Goal: Transaction & Acquisition: Obtain resource

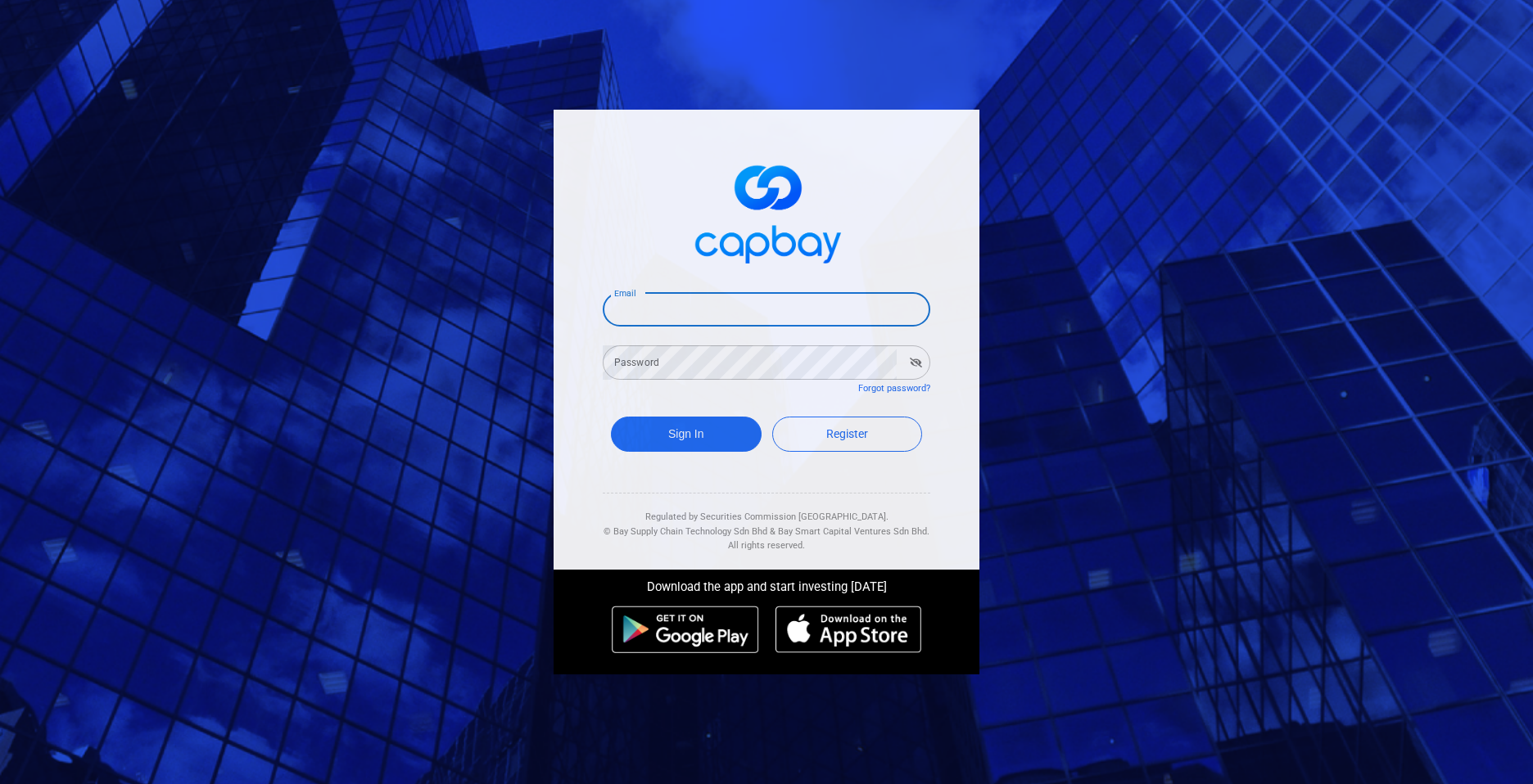
click at [842, 299] on input "Email" at bounding box center [766, 309] width 328 height 34
type input "[EMAIL_ADDRESS][DOMAIN_NAME]"
click at [704, 442] on button "Sign In" at bounding box center [686, 434] width 151 height 35
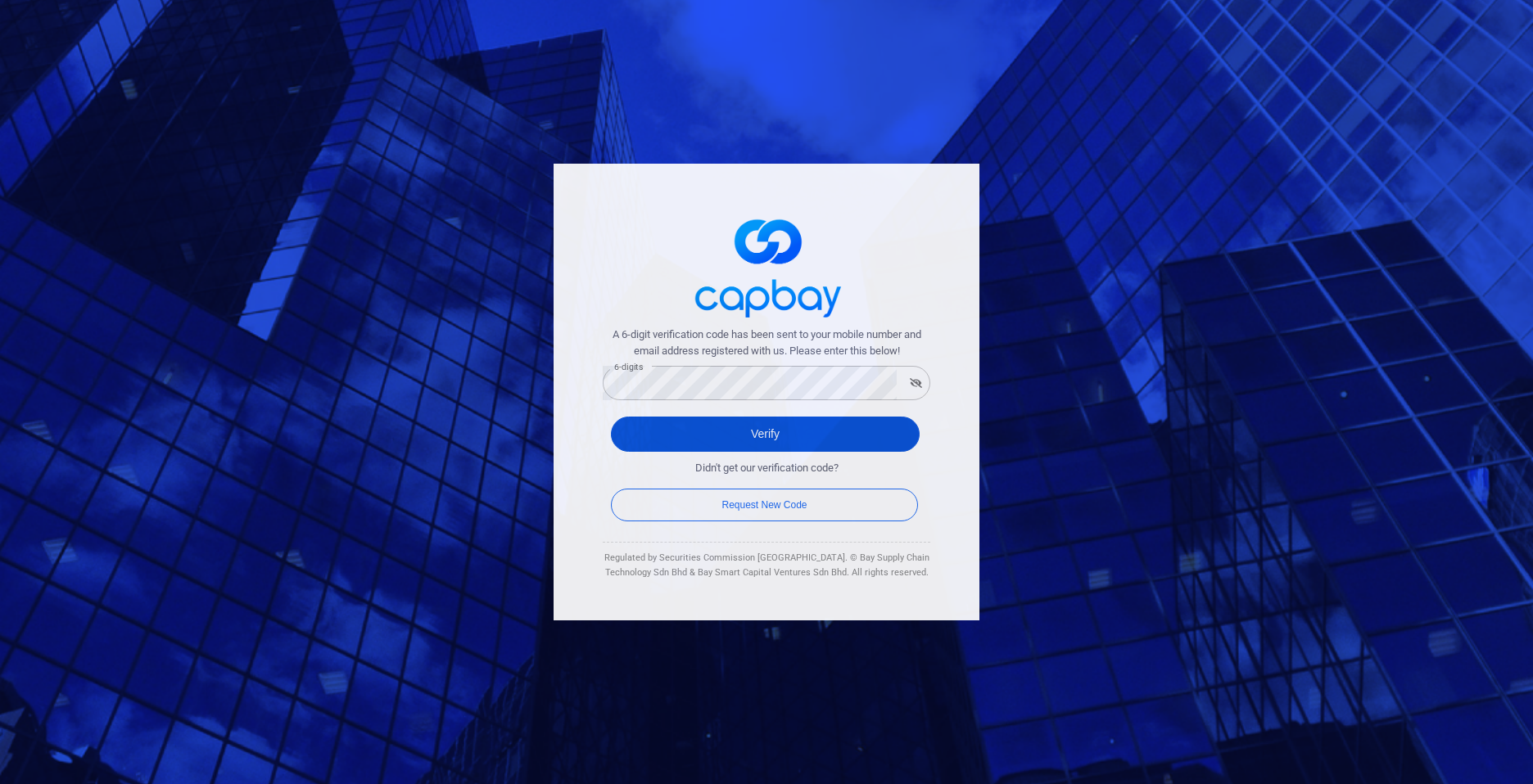
click at [749, 427] on button "Verify" at bounding box center [765, 434] width 308 height 35
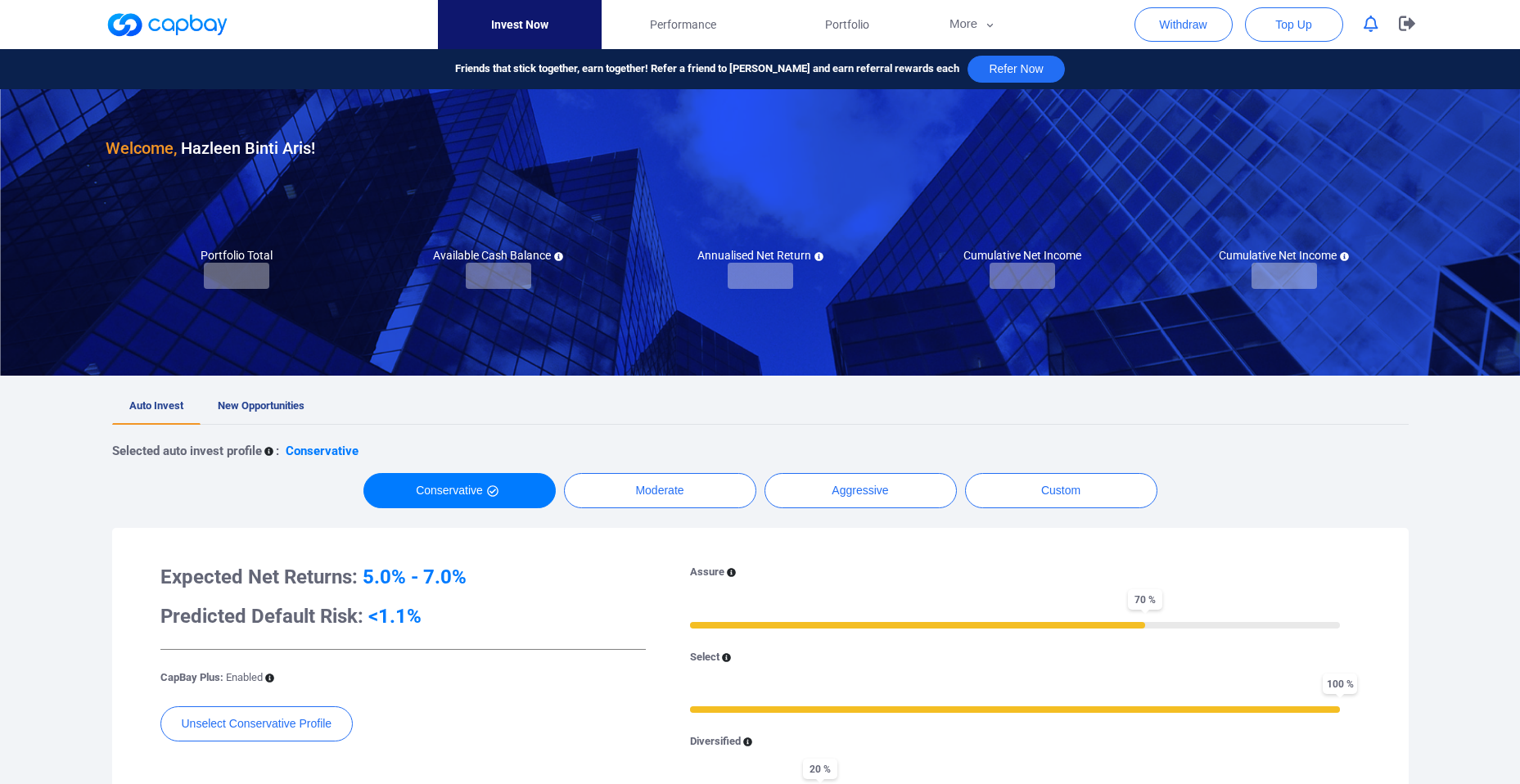
checkbox input "true"
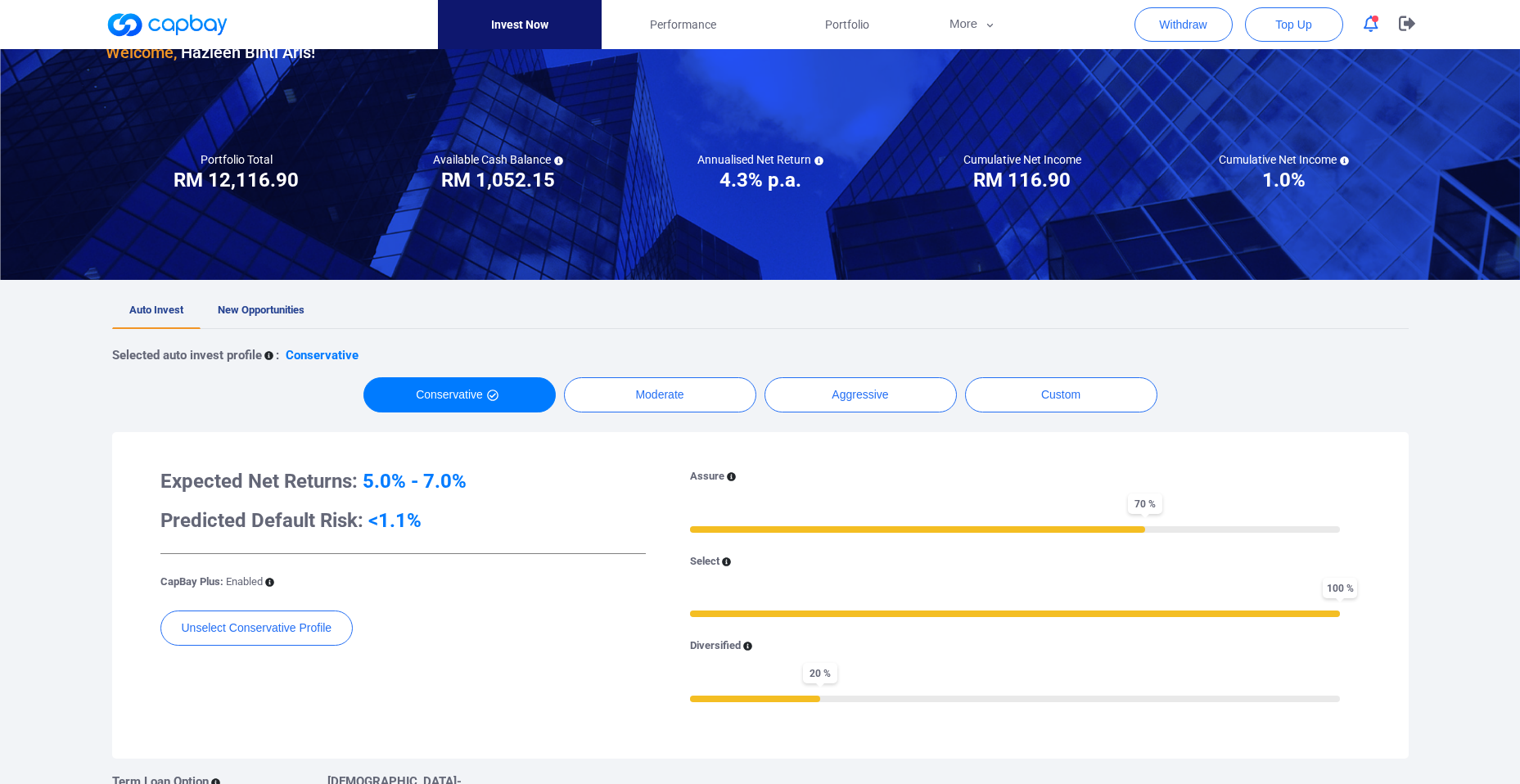
scroll to position [93, 0]
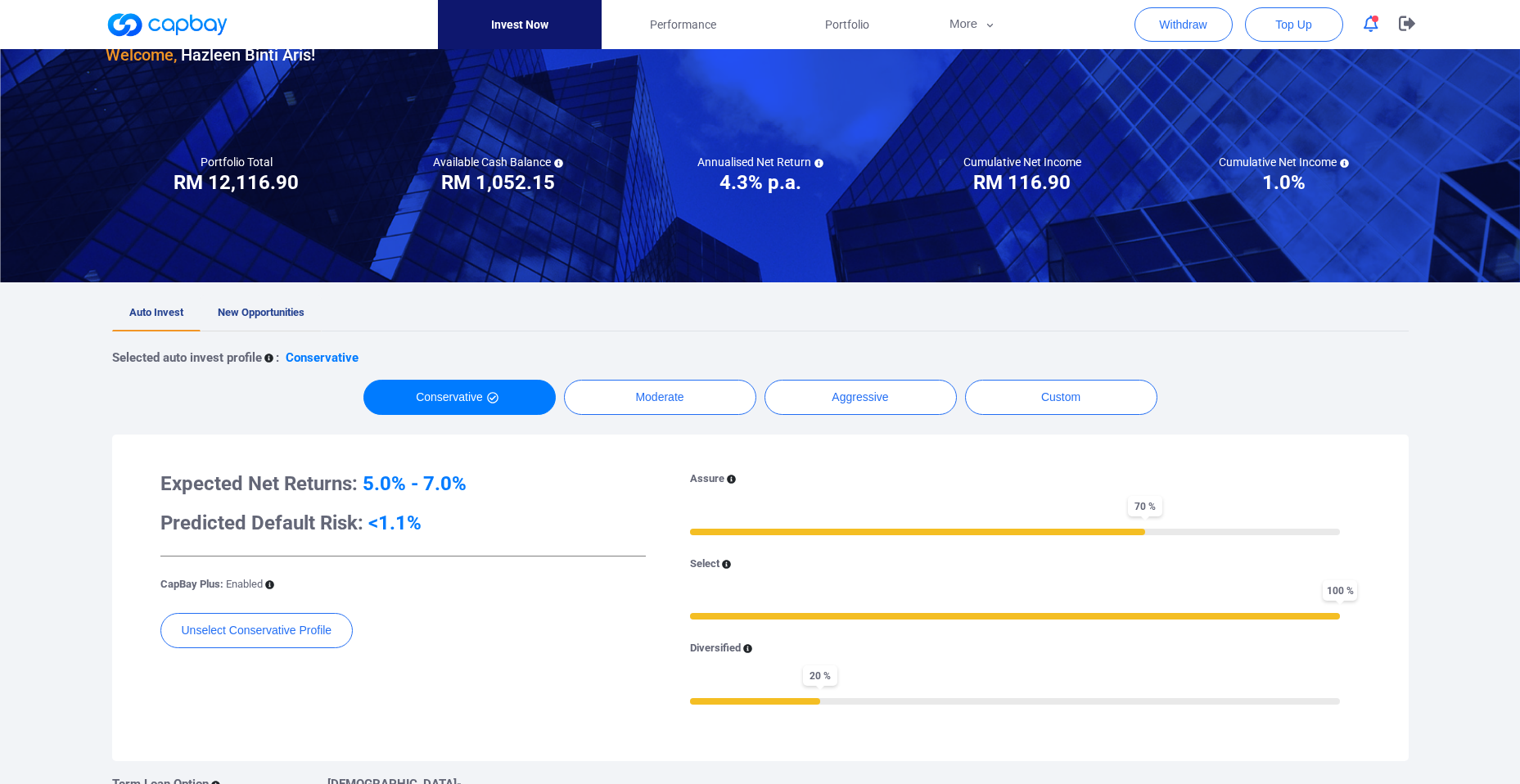
click at [297, 313] on span "New Opportunities" at bounding box center [261, 312] width 87 height 12
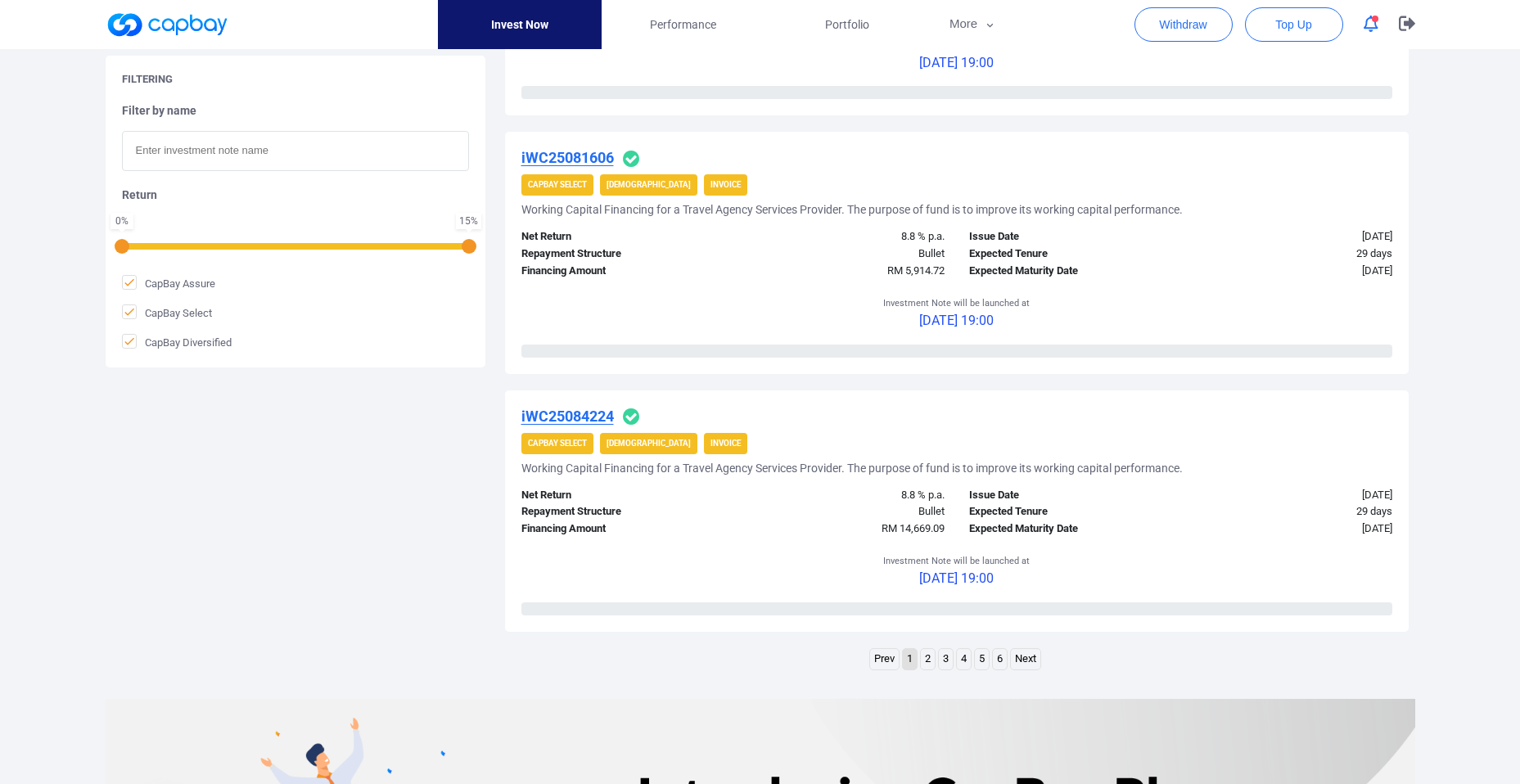
scroll to position [2333, 0]
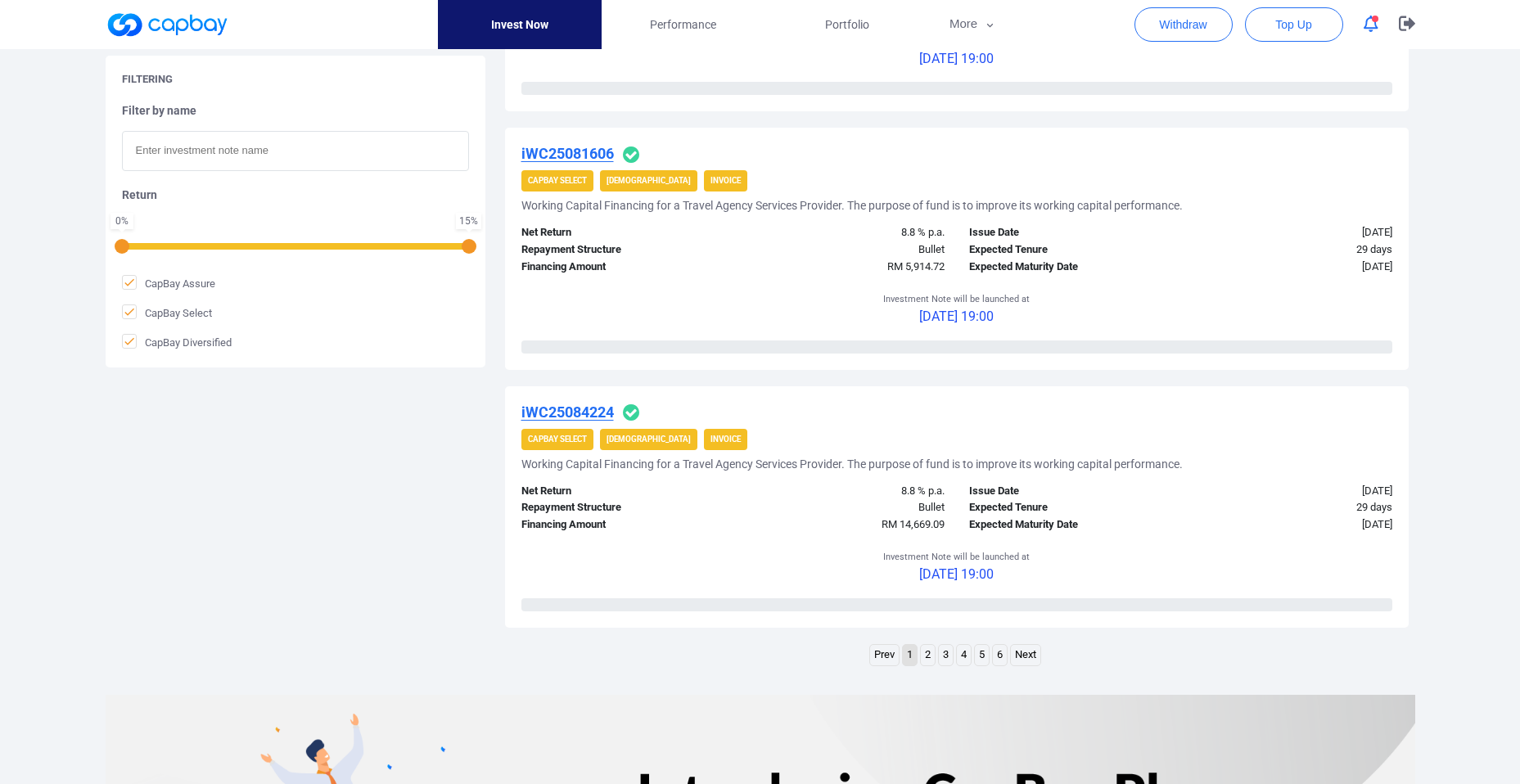
click at [1030, 662] on link "Next" at bounding box center [1025, 655] width 29 height 21
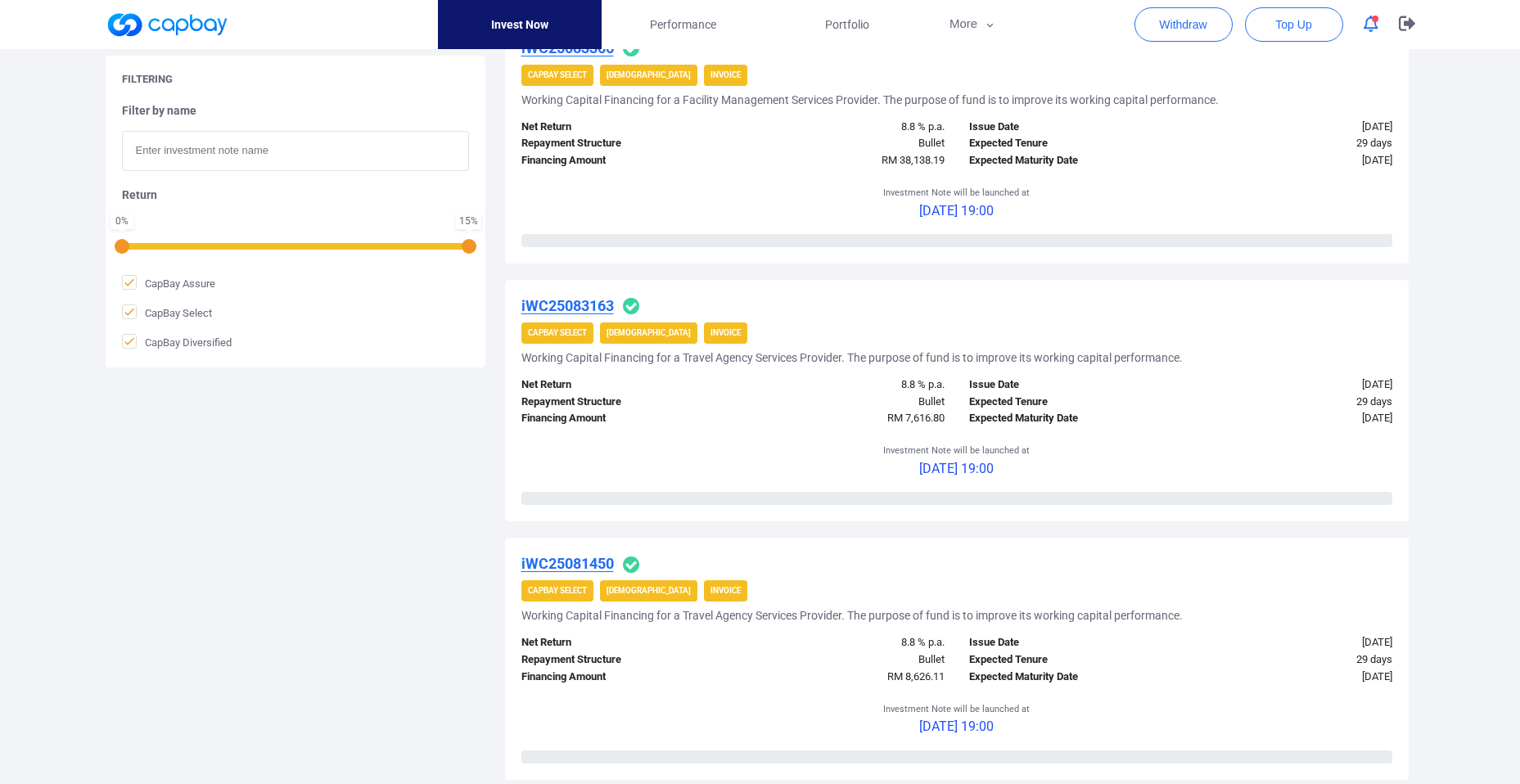
scroll to position [2612, 0]
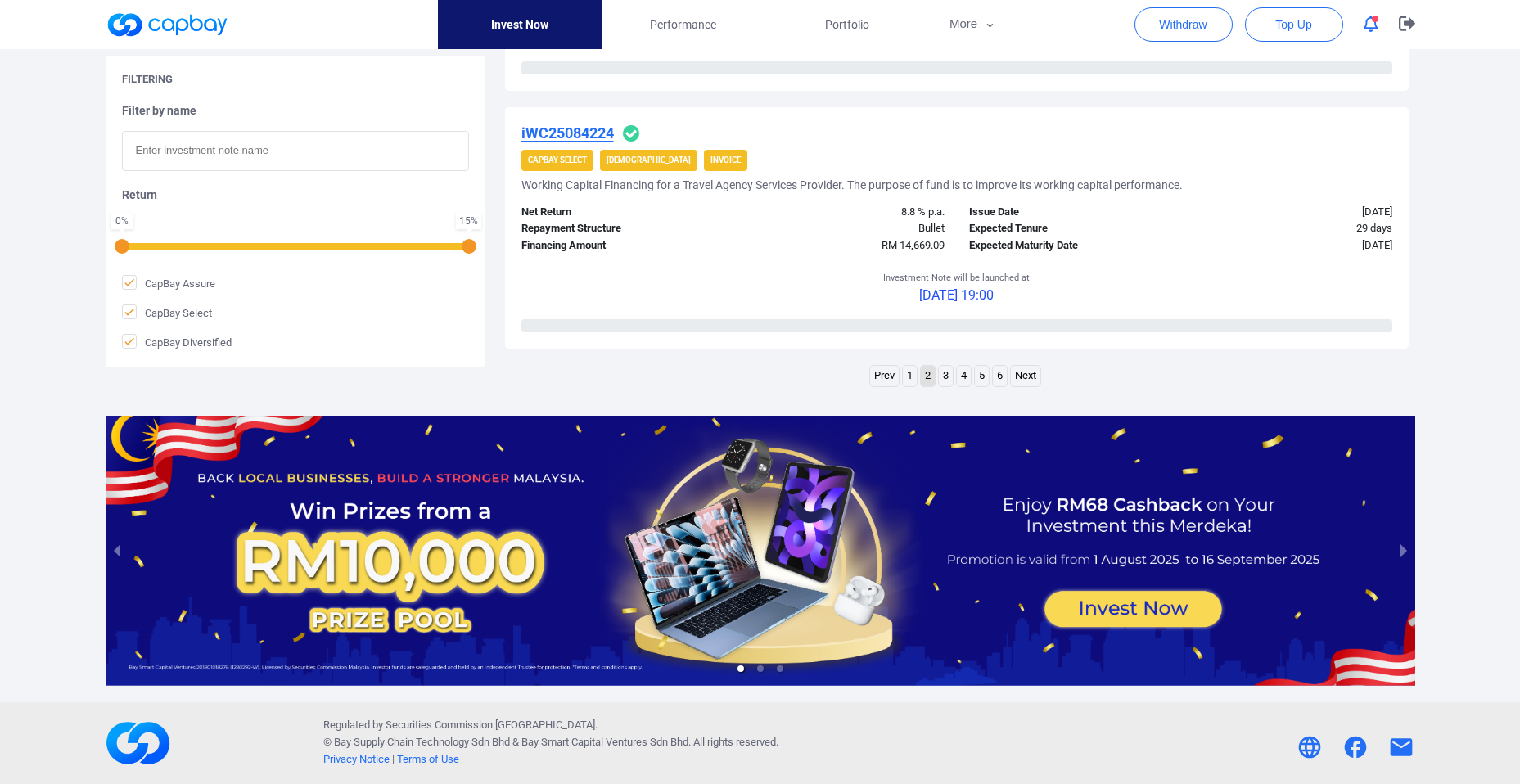
click at [1022, 373] on link "Next" at bounding box center [1025, 376] width 29 height 21
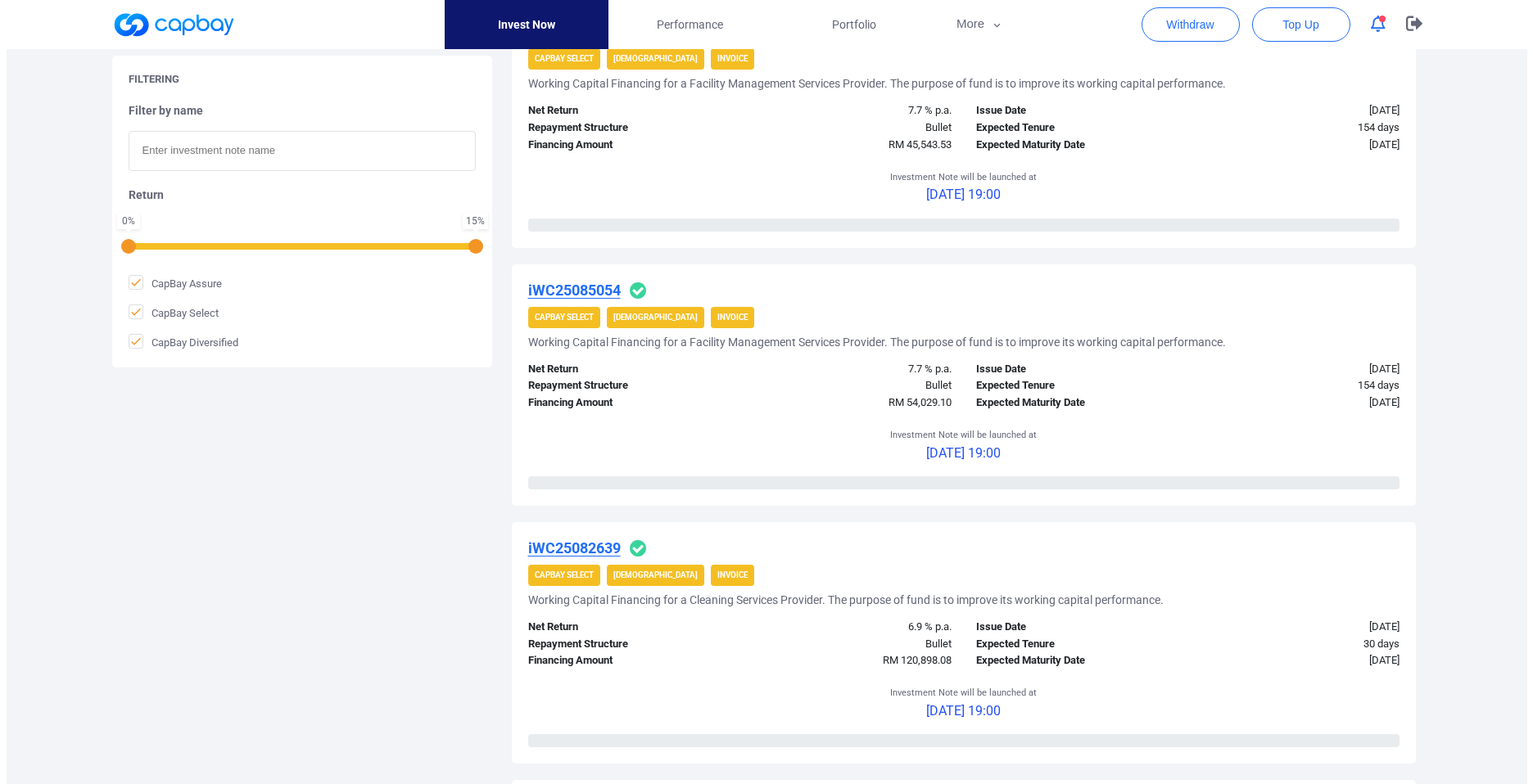
scroll to position [1676, 0]
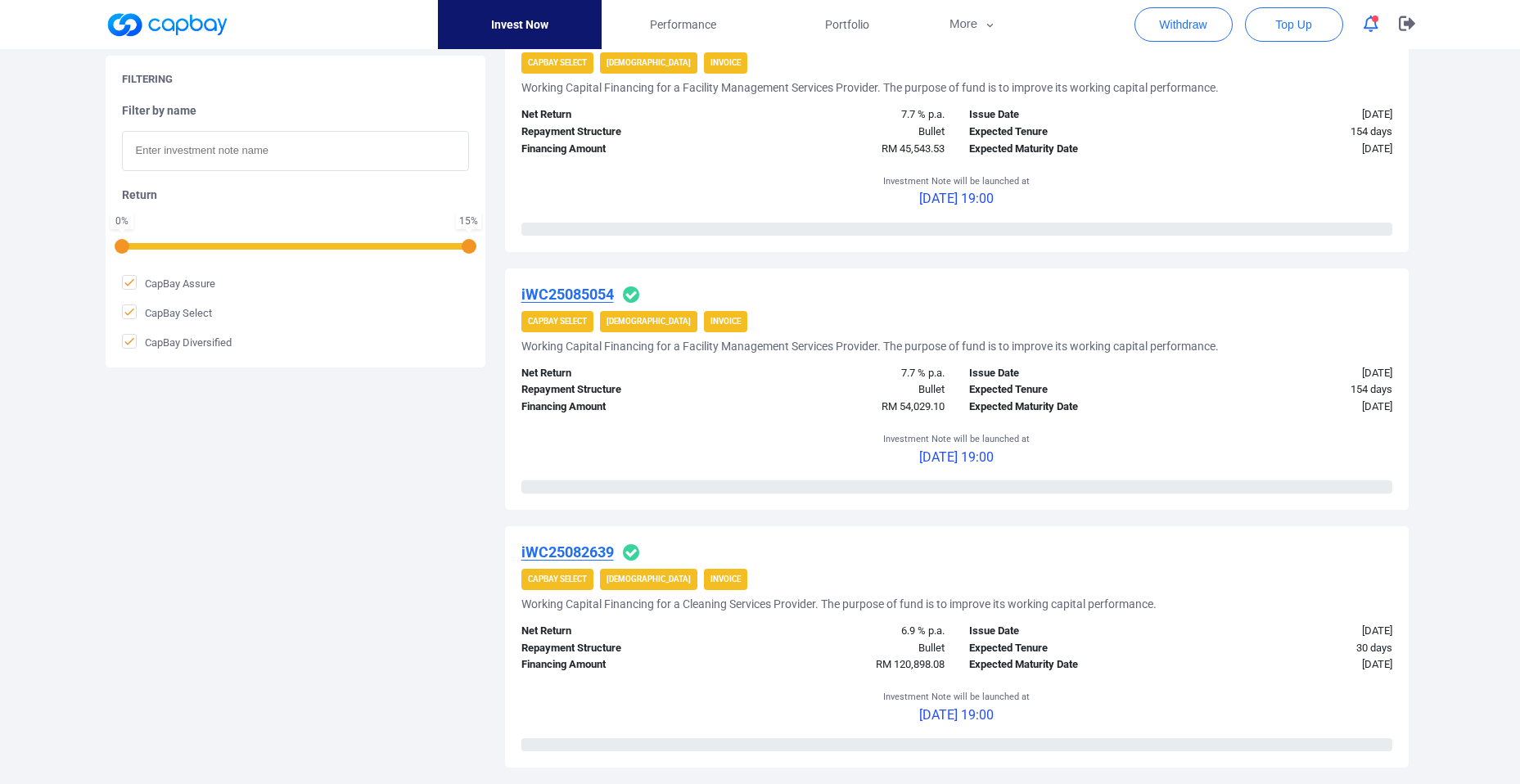
click at [582, 301] on u "iWC25085054" at bounding box center [568, 294] width 92 height 17
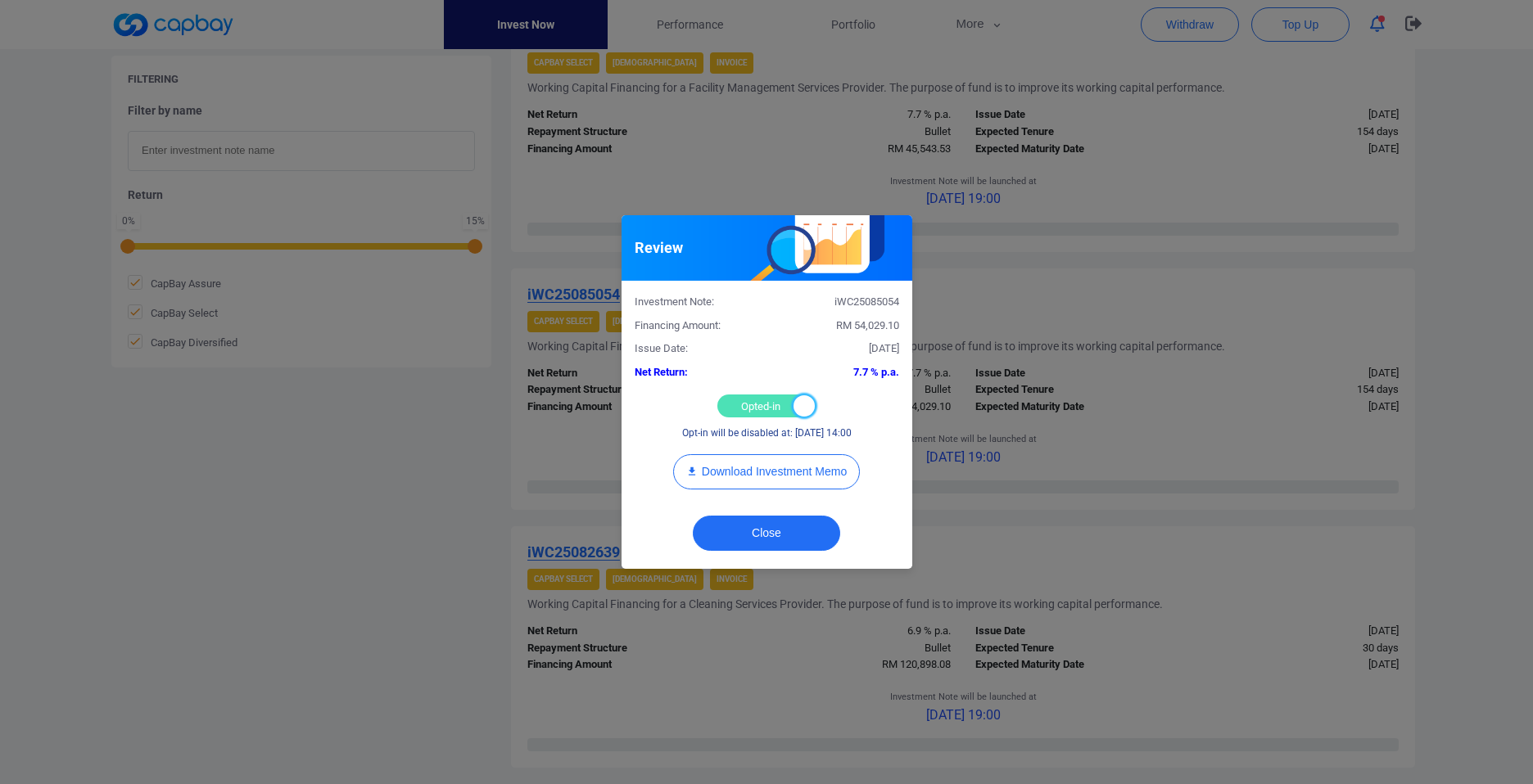
click at [798, 405] on div at bounding box center [804, 407] width 22 height 22
checkbox input "false"
click at [767, 528] on button "Close" at bounding box center [766, 533] width 148 height 35
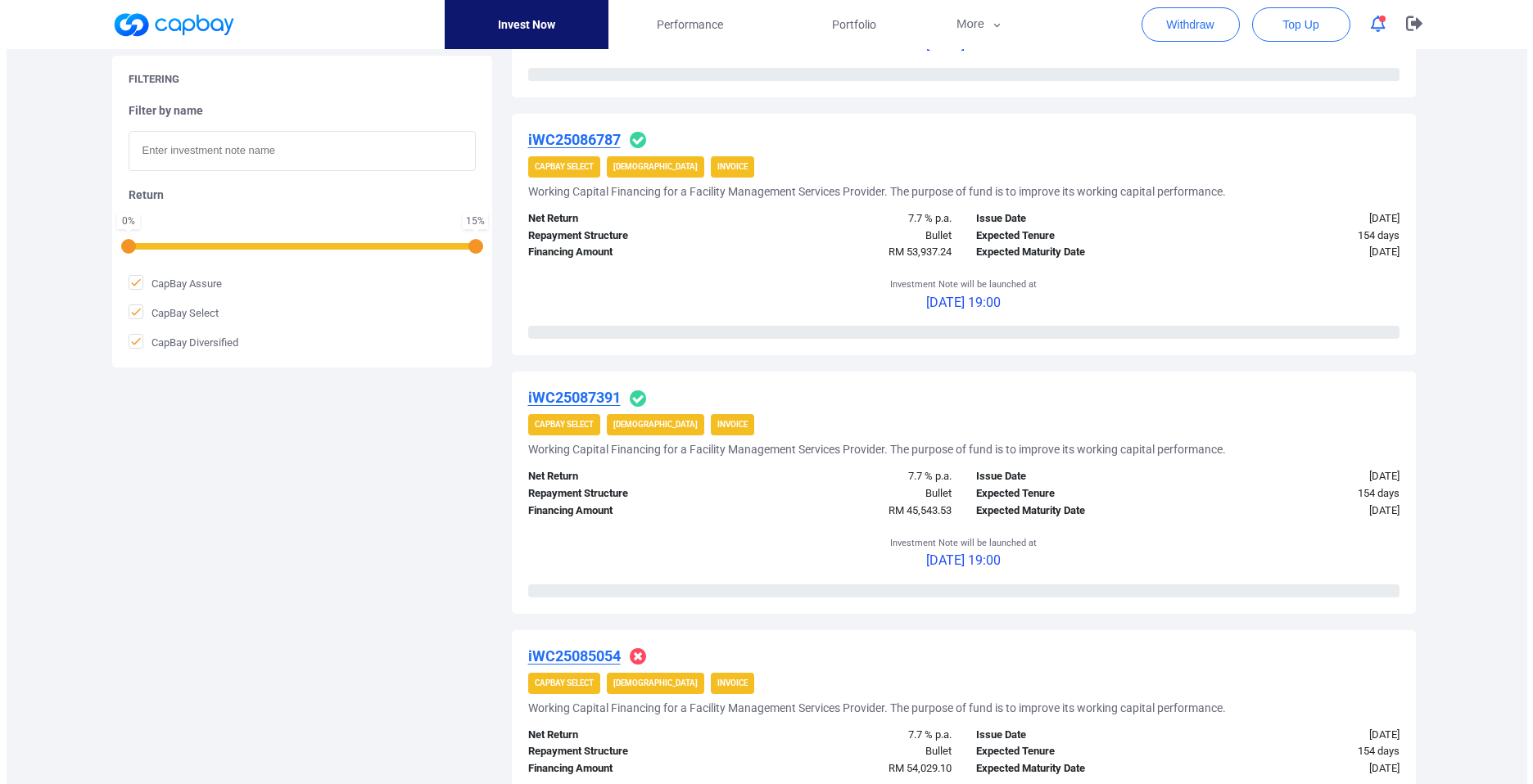
scroll to position [1311, 0]
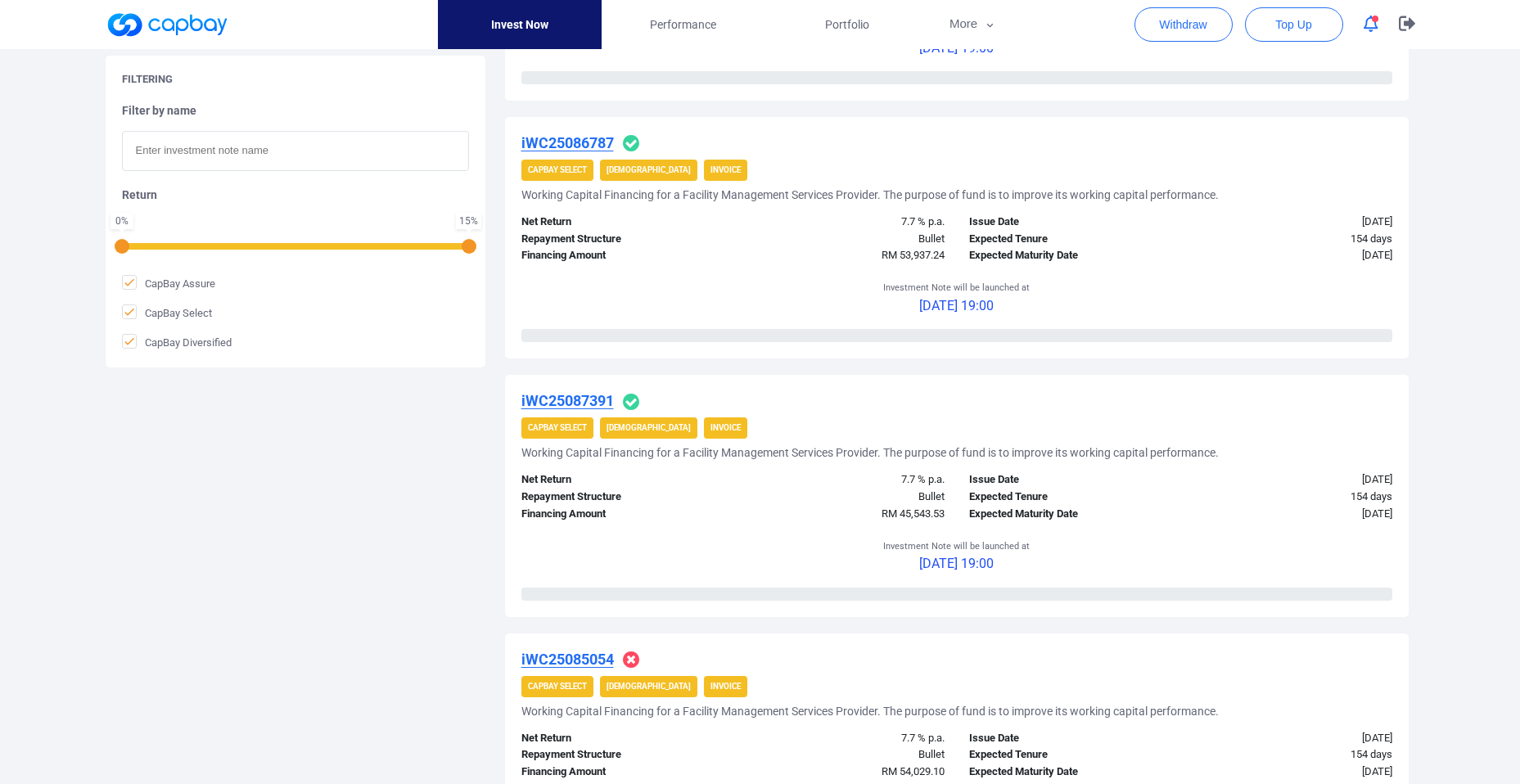
click at [596, 397] on u "iWC25087391" at bounding box center [568, 401] width 92 height 17
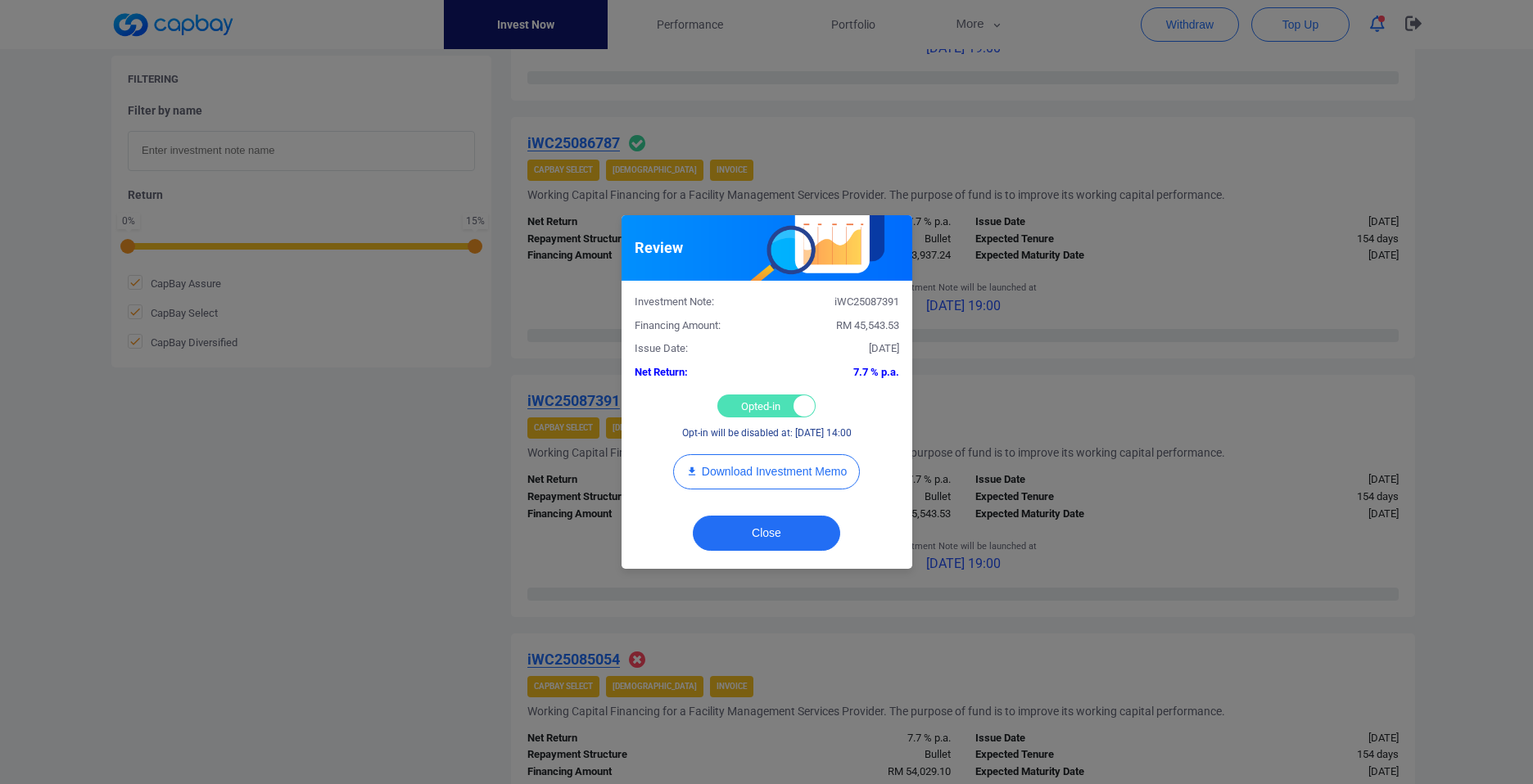
click at [809, 406] on div at bounding box center [804, 407] width 22 height 22
checkbox input "false"
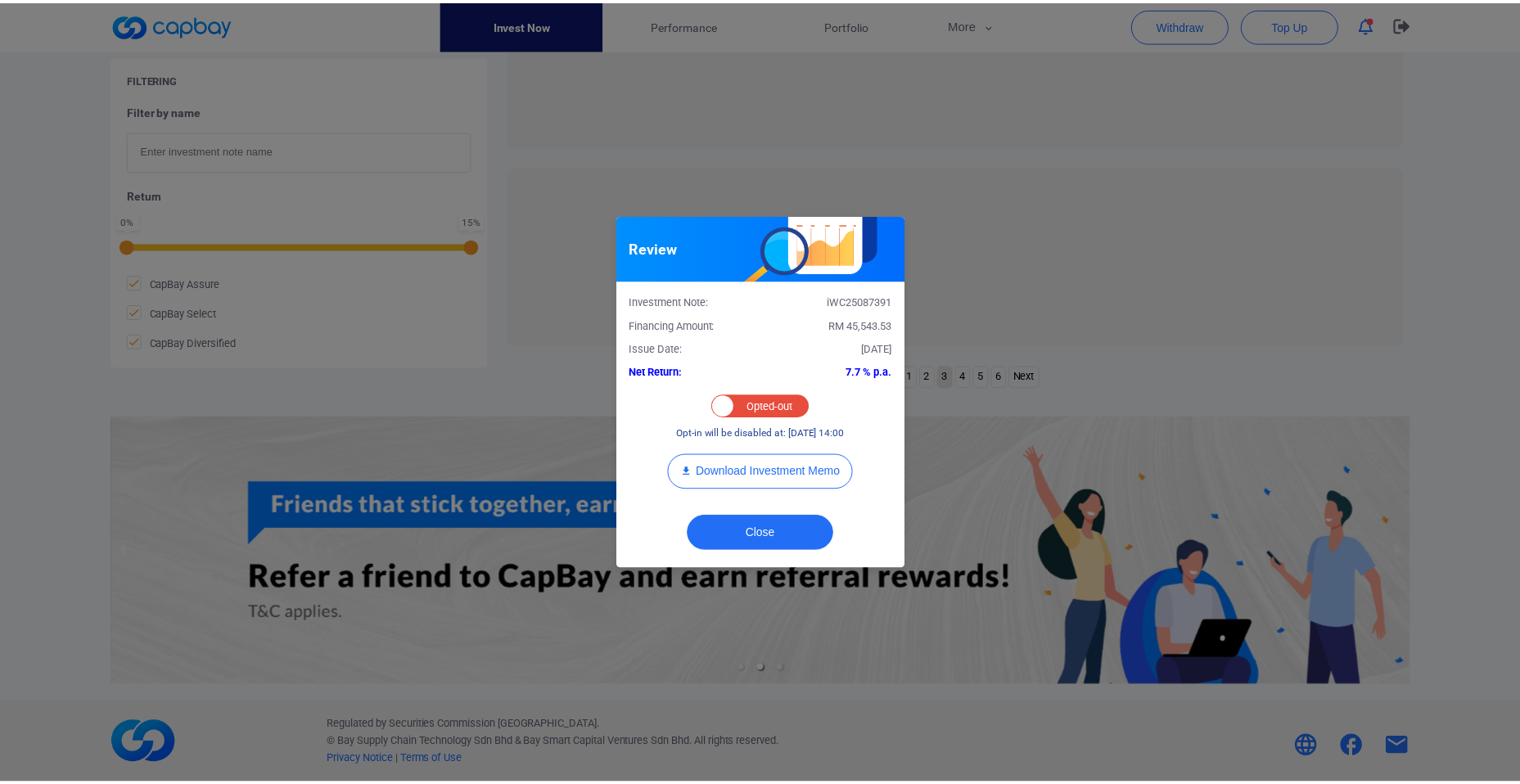
scroll to position [630, 0]
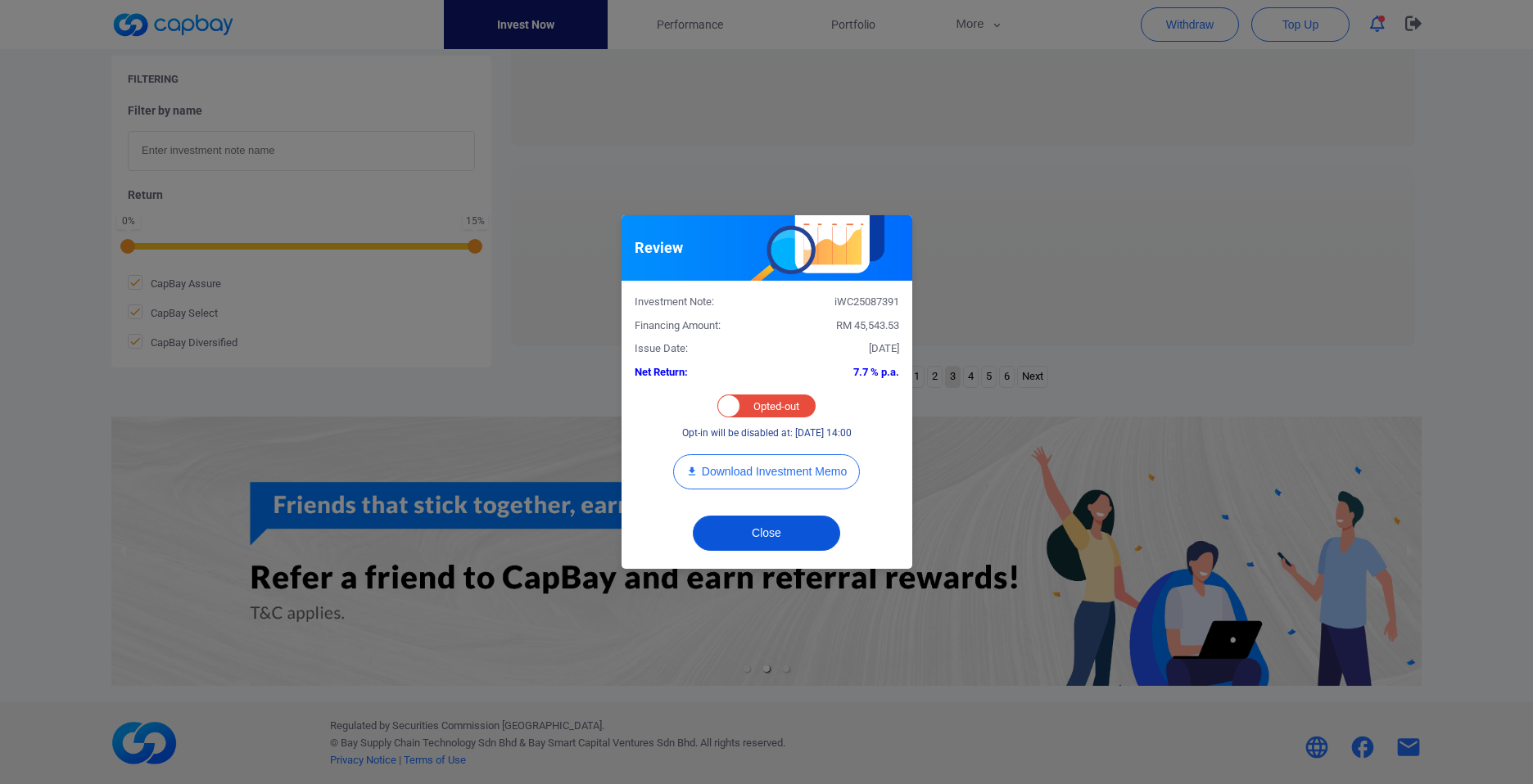
click at [769, 532] on button "Close" at bounding box center [766, 533] width 148 height 35
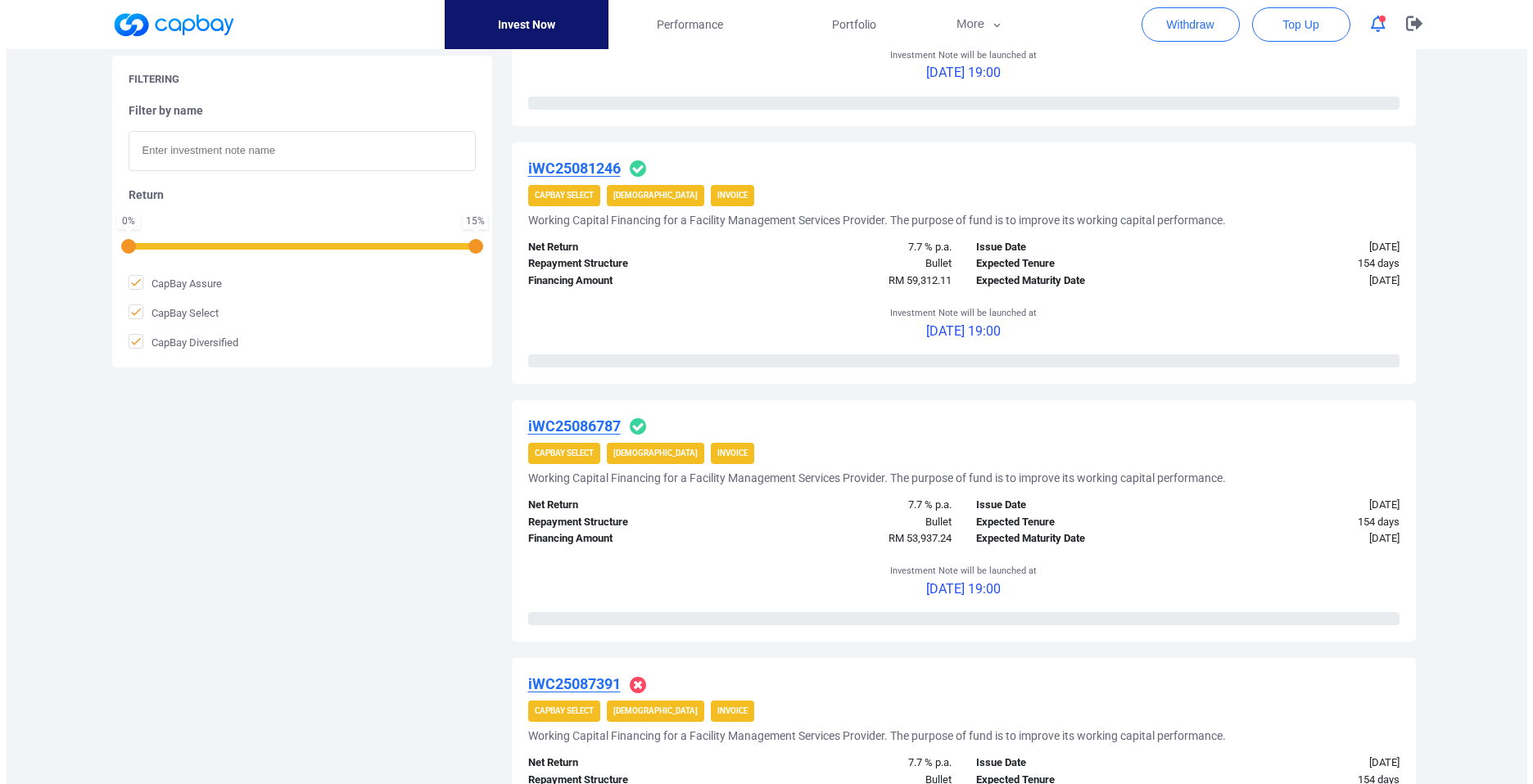
scroll to position [1024, 0]
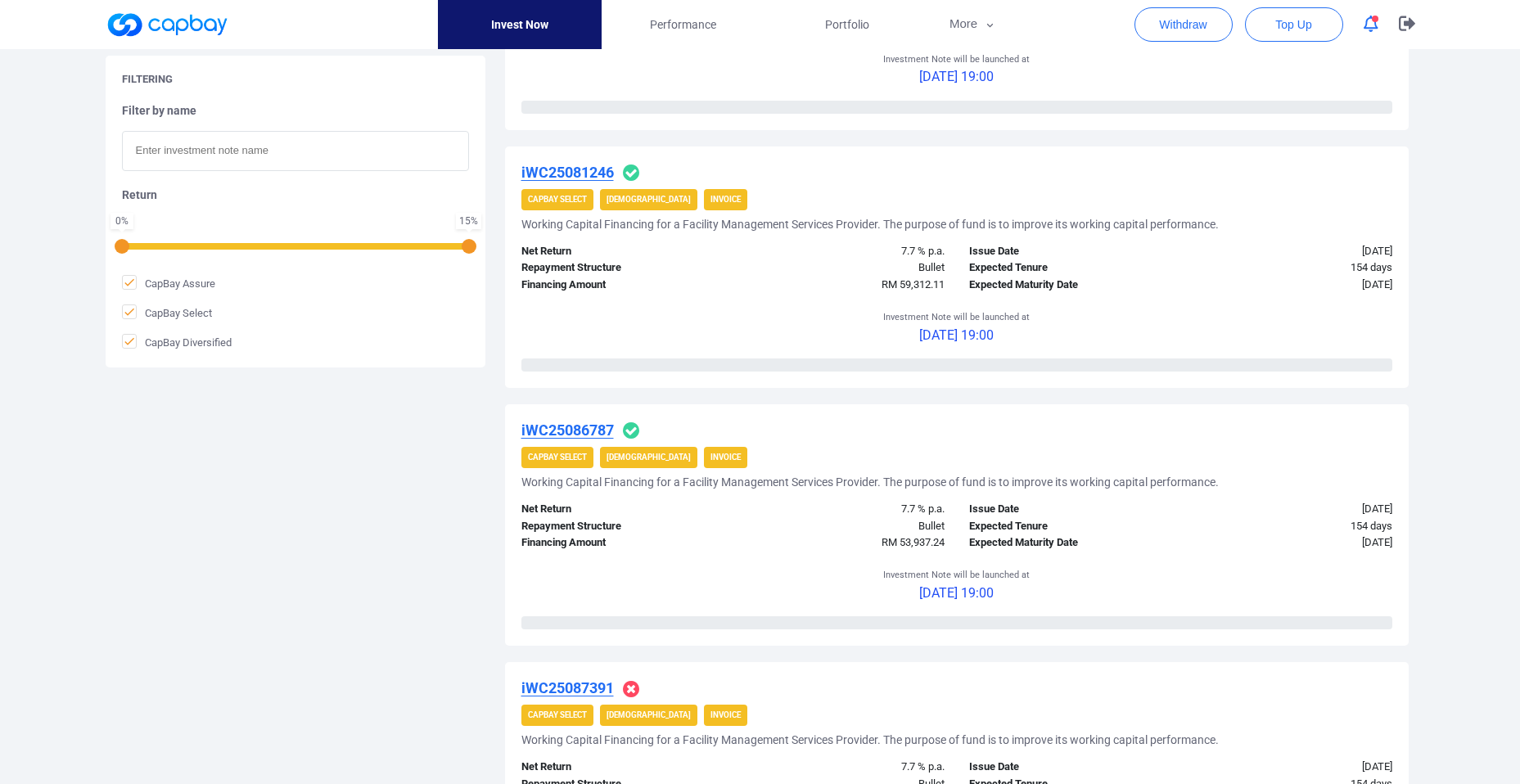
click at [588, 427] on u "iWC25086787" at bounding box center [568, 430] width 92 height 17
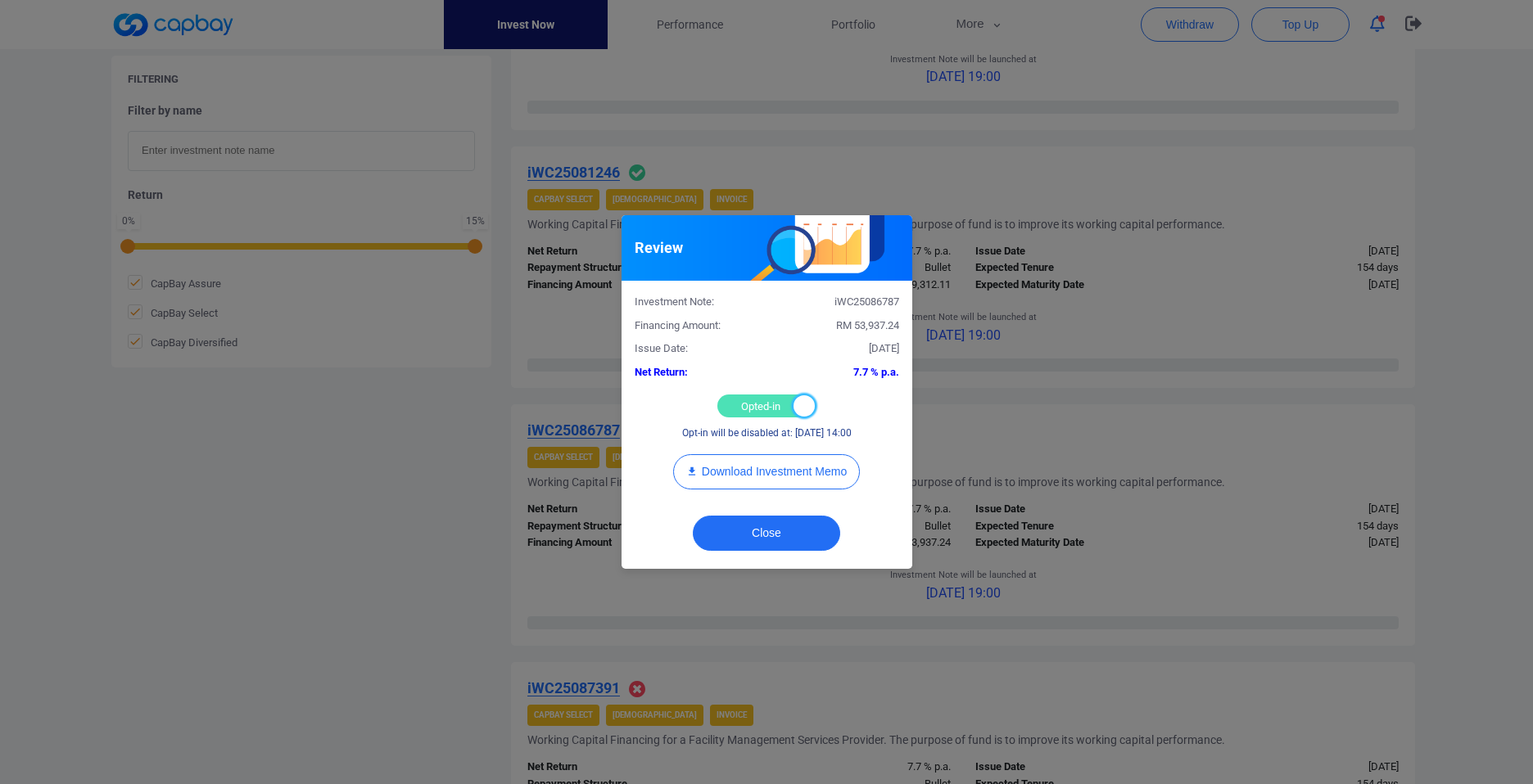
click at [807, 407] on div at bounding box center [804, 407] width 22 height 22
checkbox input "false"
click at [760, 535] on button "Close" at bounding box center [766, 533] width 148 height 35
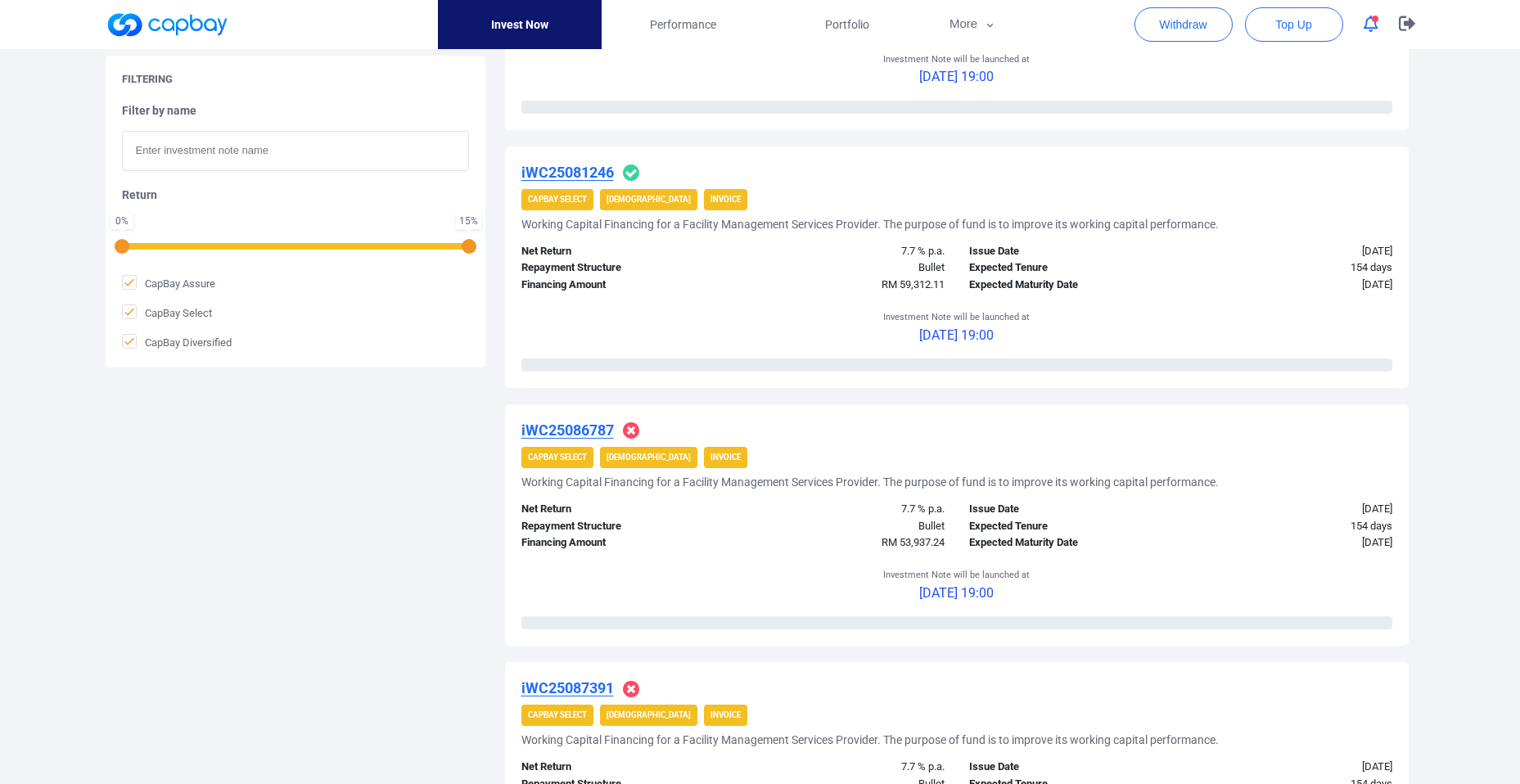
click at [583, 167] on u "iWC25081246" at bounding box center [568, 172] width 92 height 17
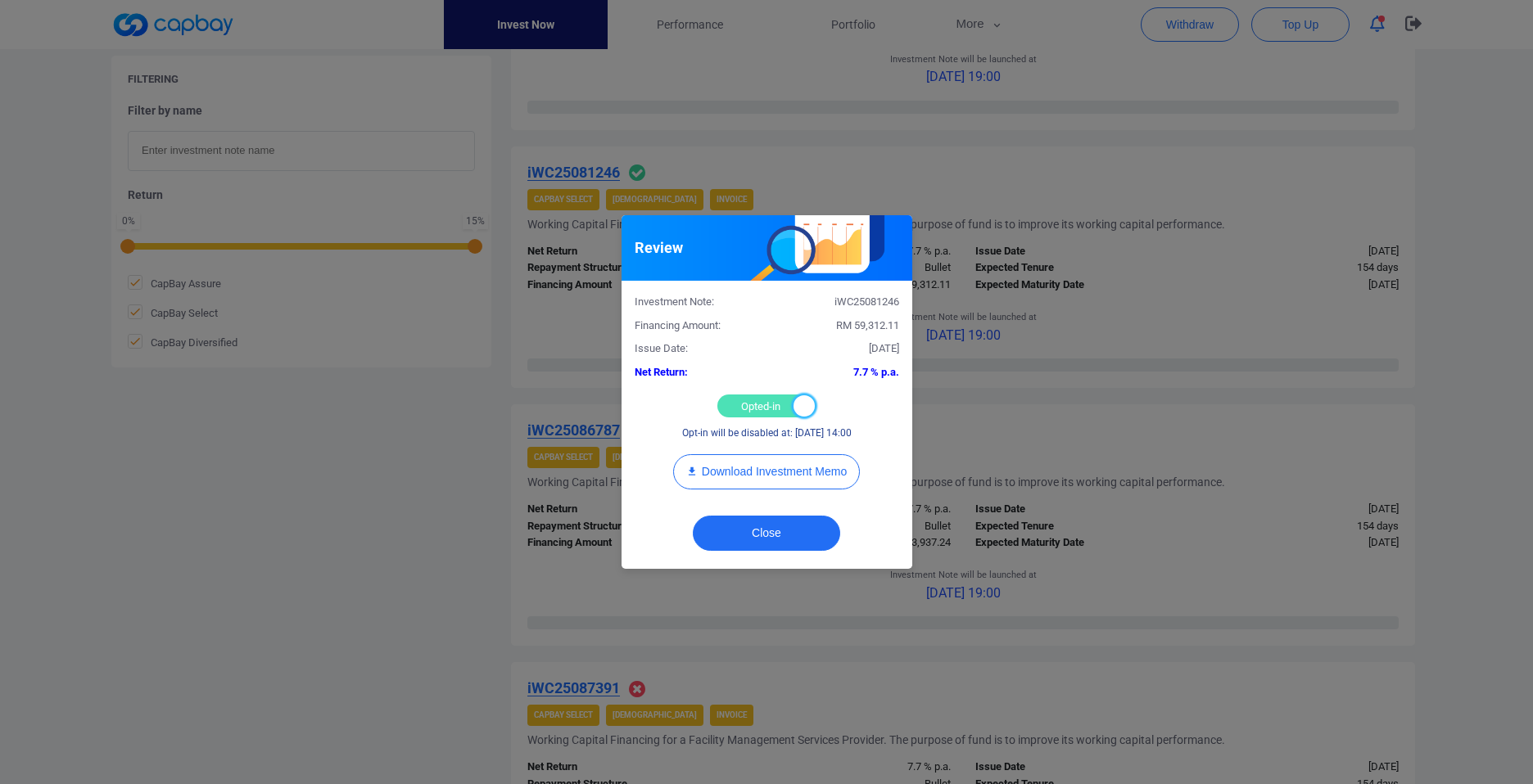
click at [801, 410] on div at bounding box center [804, 407] width 22 height 22
checkbox input "false"
click at [763, 529] on button "Close" at bounding box center [766, 533] width 148 height 35
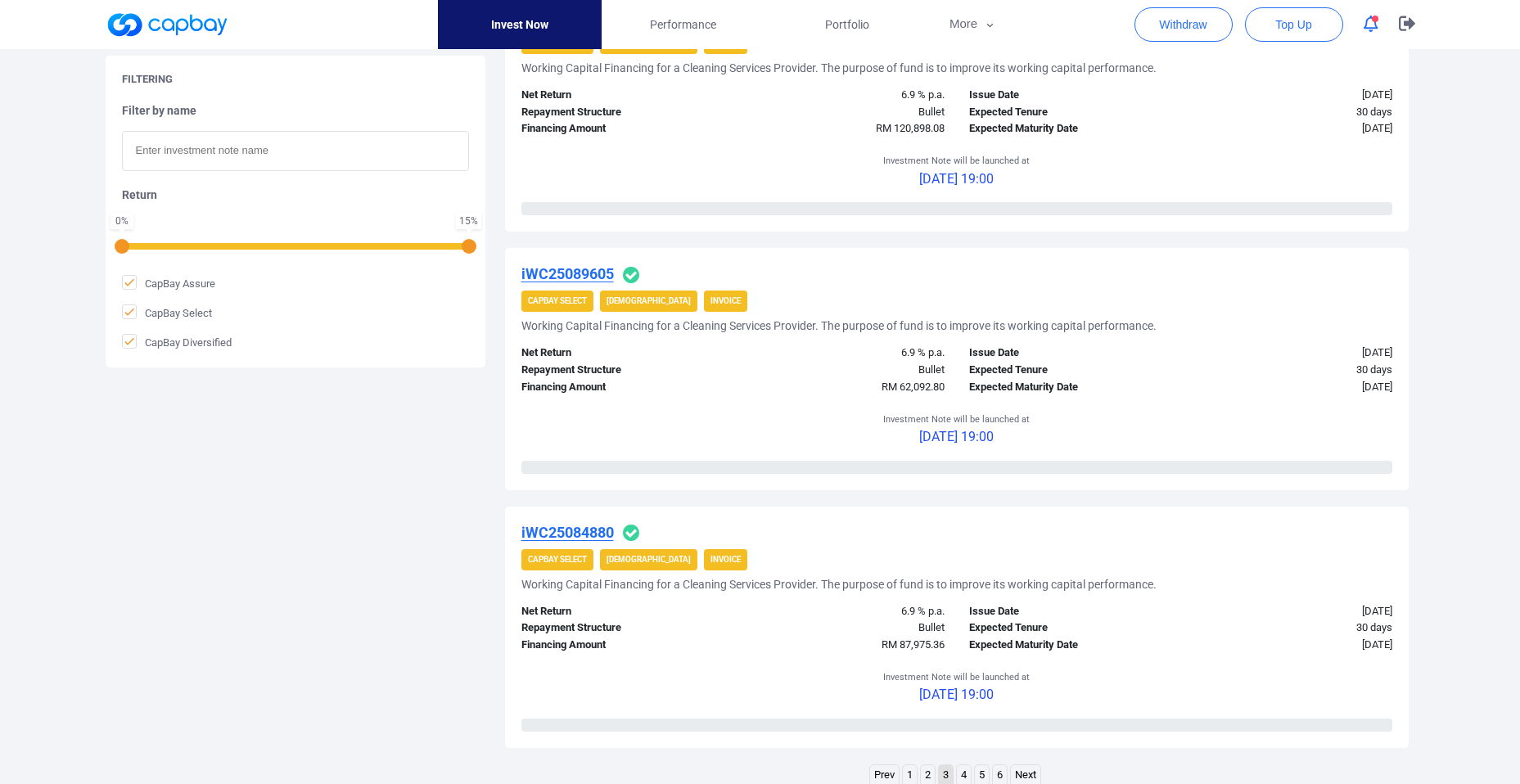
scroll to position [2227, 0]
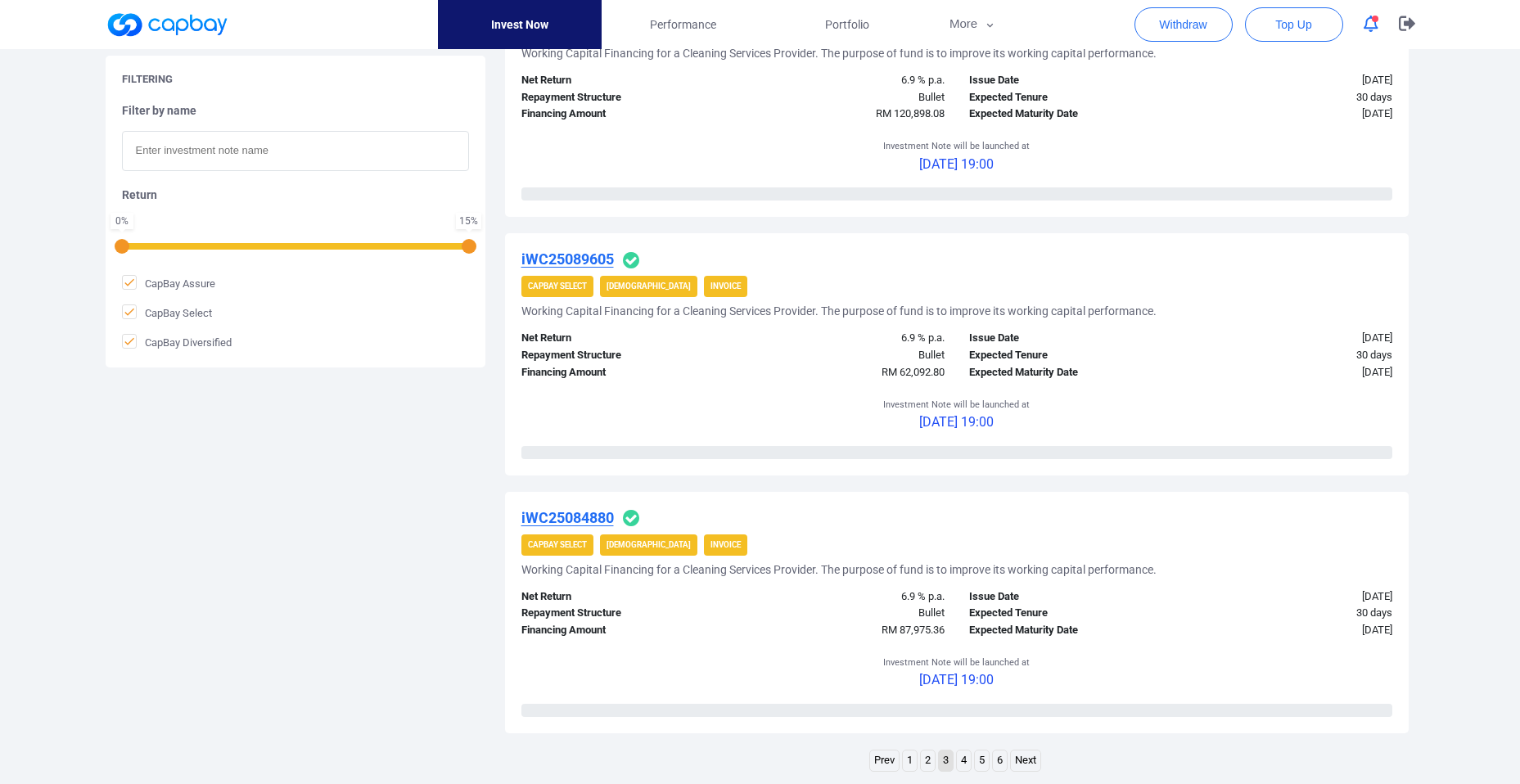
click at [964, 761] on link "4" at bounding box center [963, 761] width 14 height 21
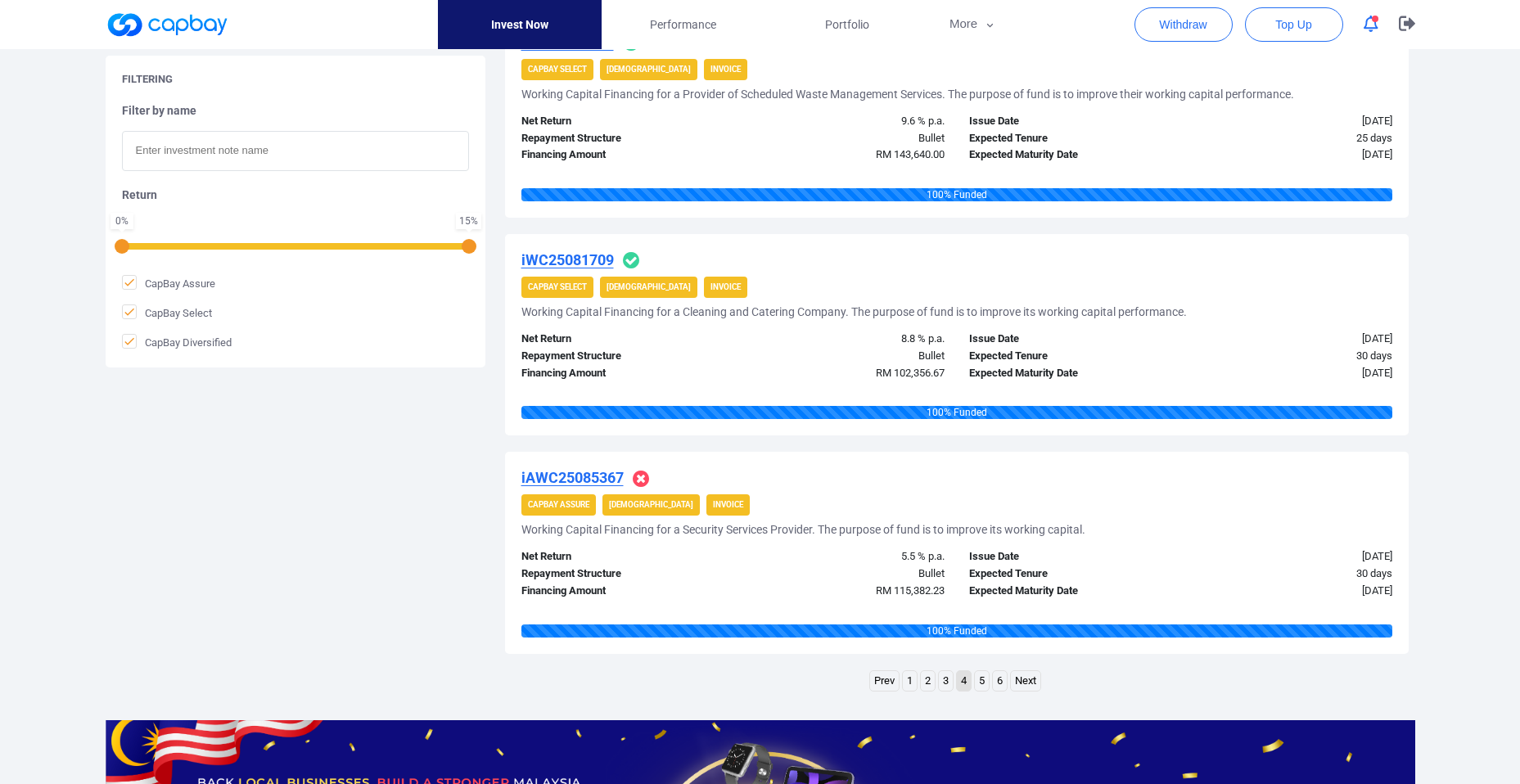
scroll to position [2205, 0]
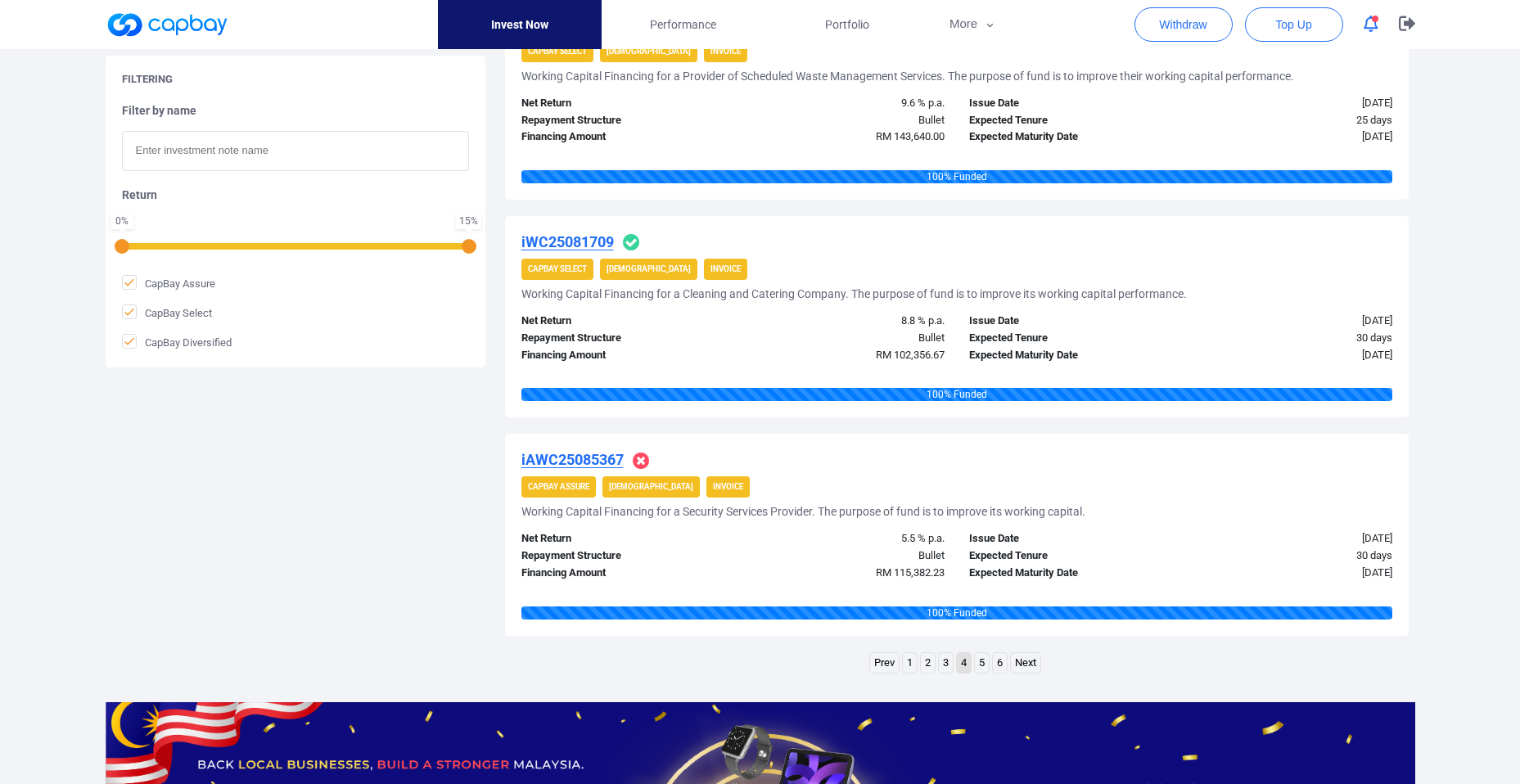
click at [985, 665] on link "5" at bounding box center [982, 663] width 14 height 21
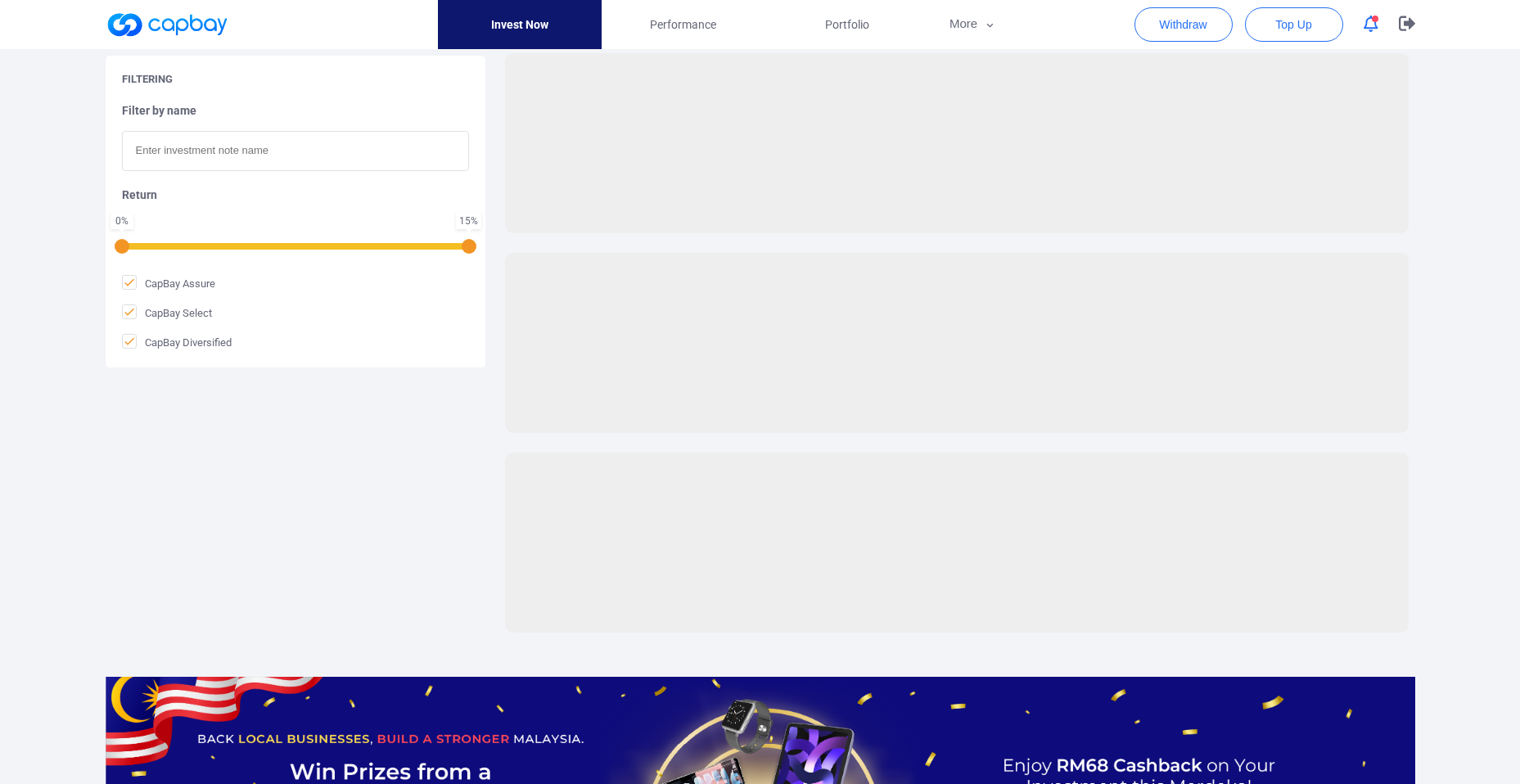
scroll to position [1956, 0]
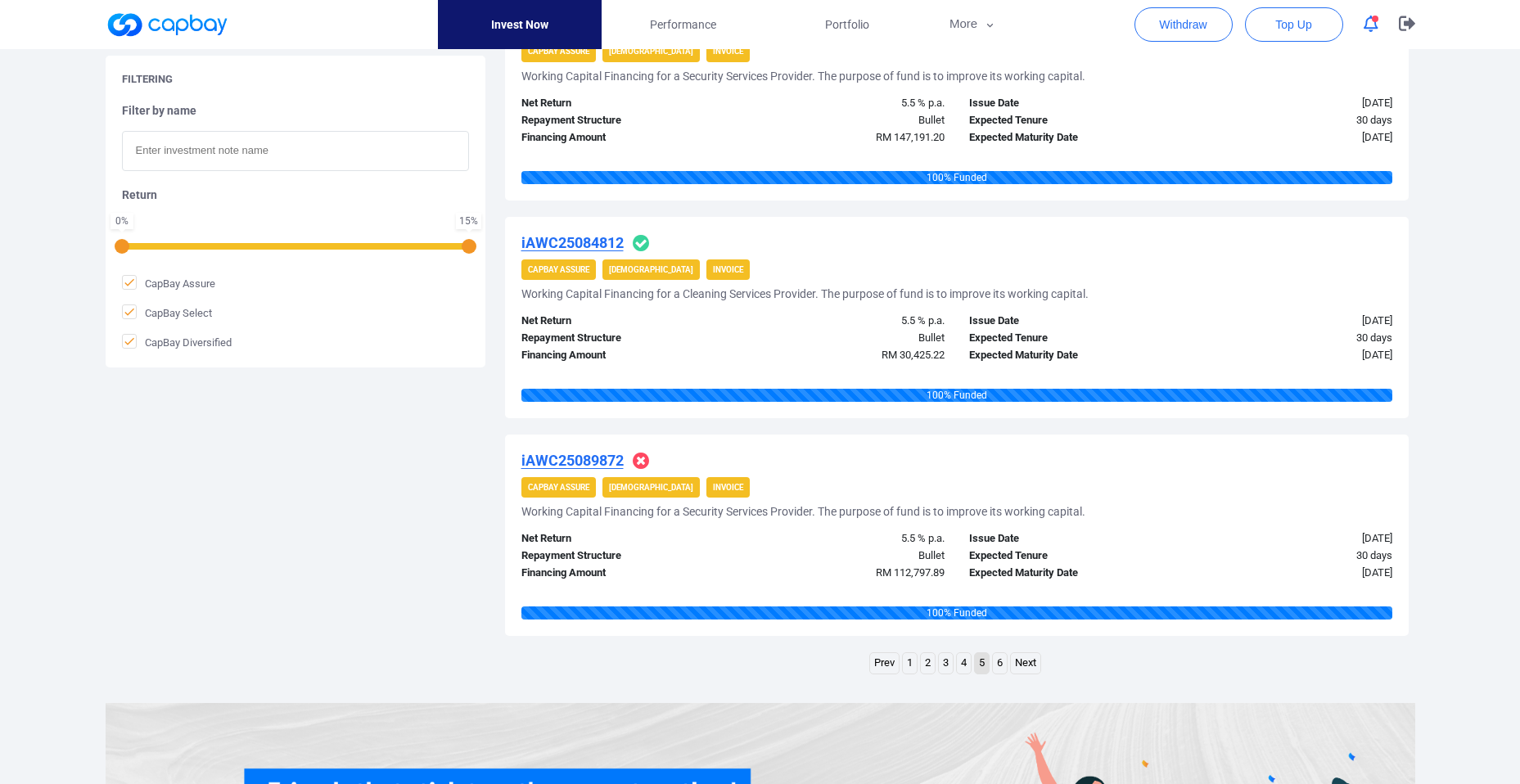
click at [1000, 663] on link "6" at bounding box center [1000, 663] width 14 height 21
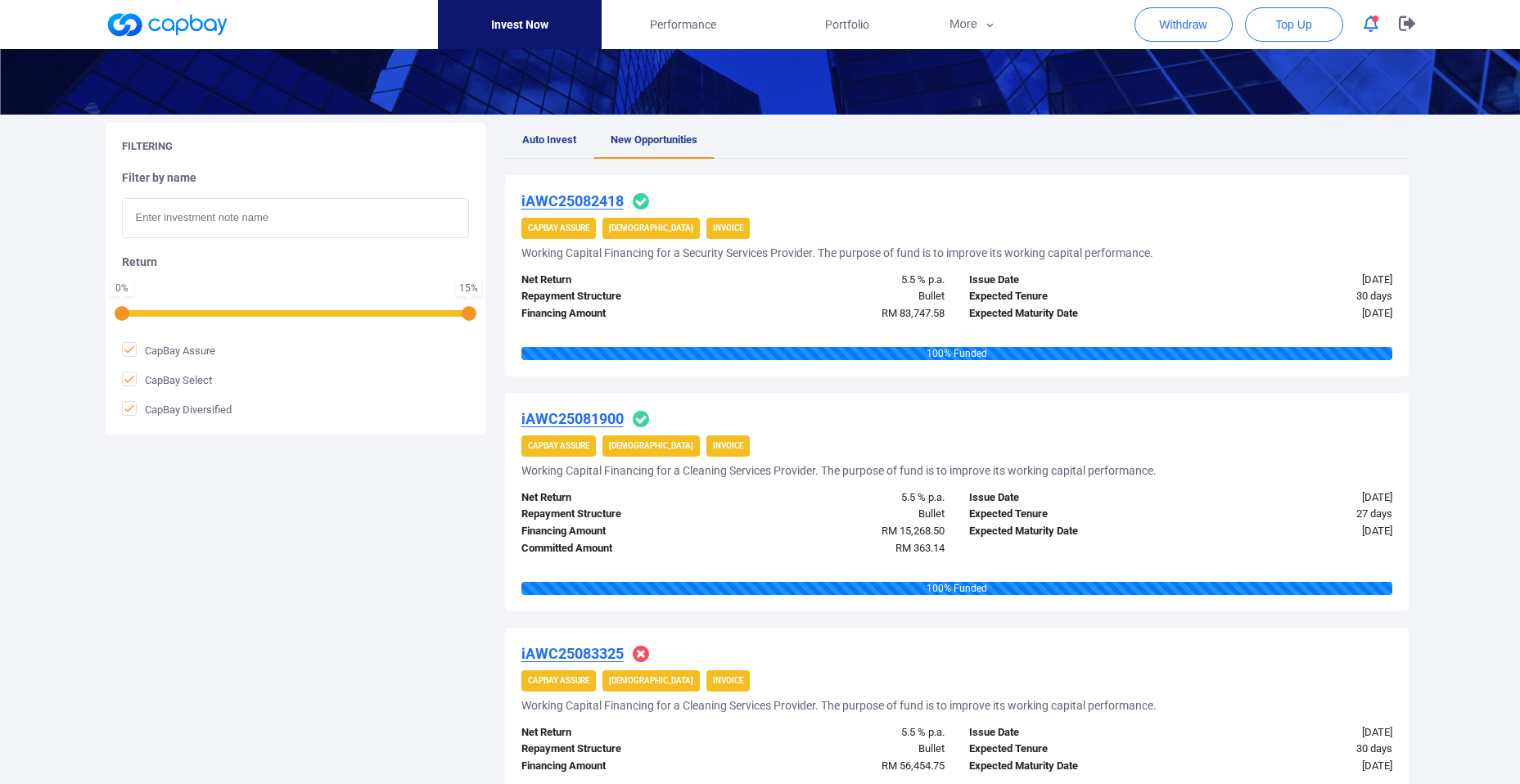
scroll to position [26, 0]
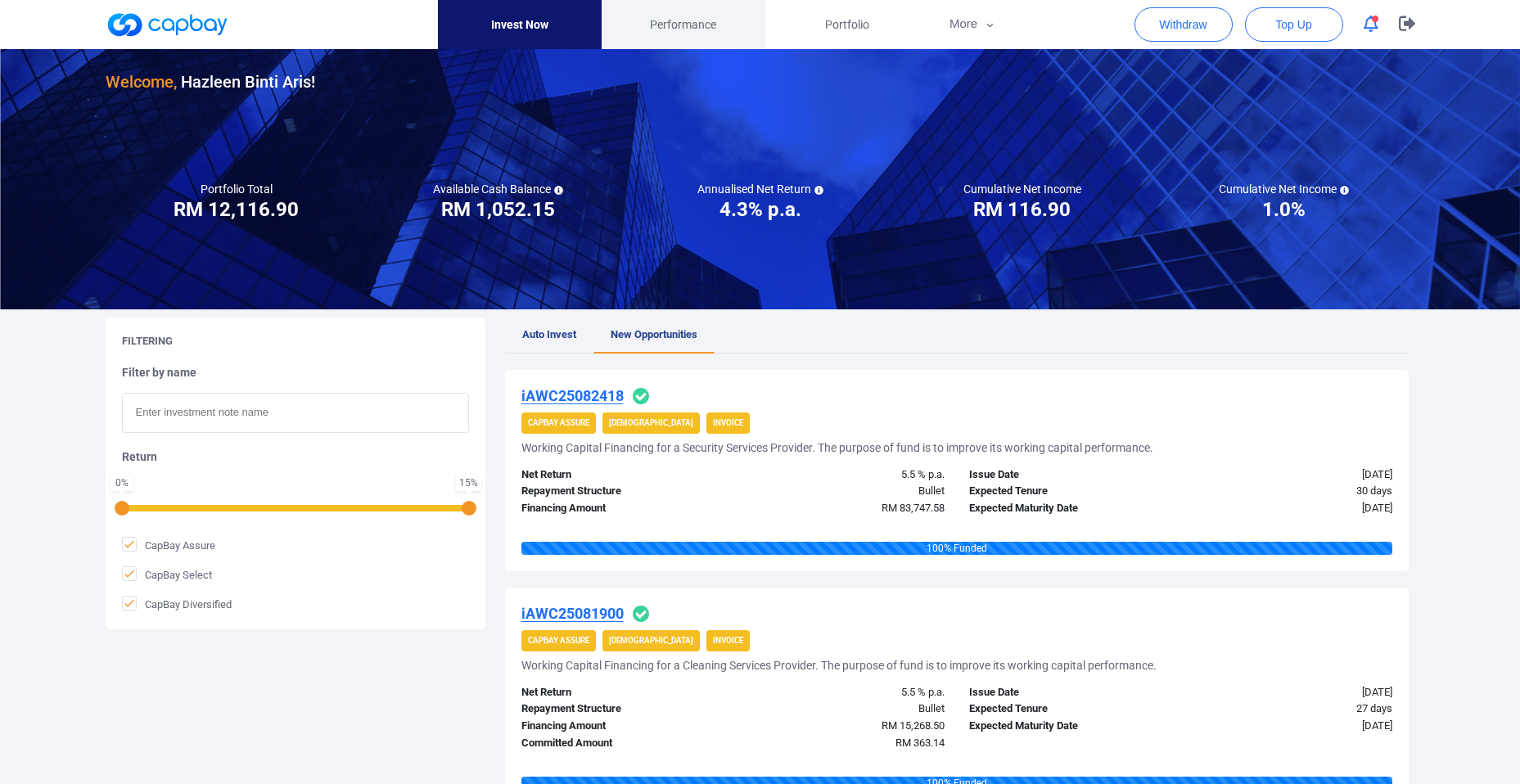
click at [687, 25] on span "Performance" at bounding box center [683, 25] width 67 height 18
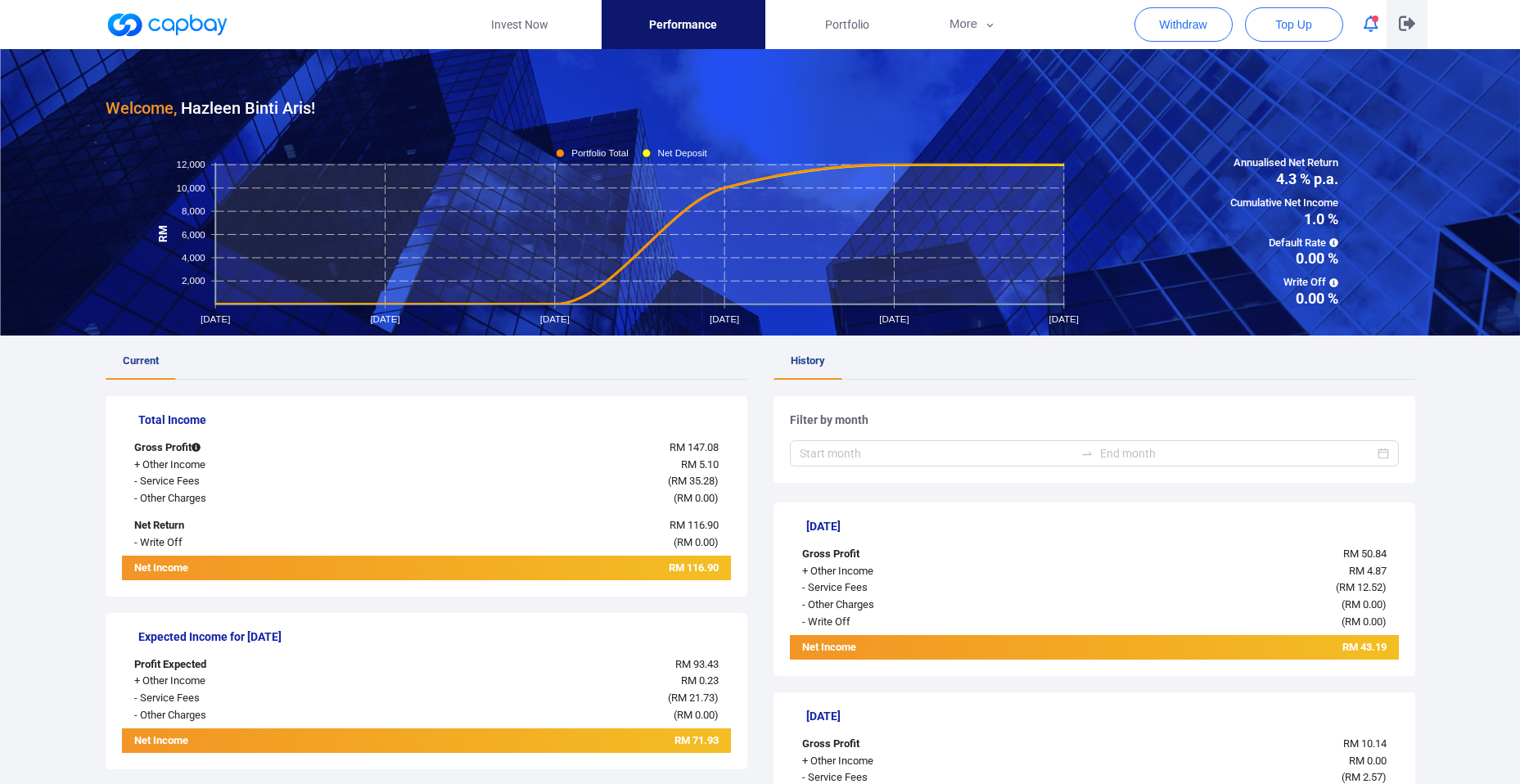
click at [1408, 20] on icon "button" at bounding box center [1408, 23] width 17 height 16
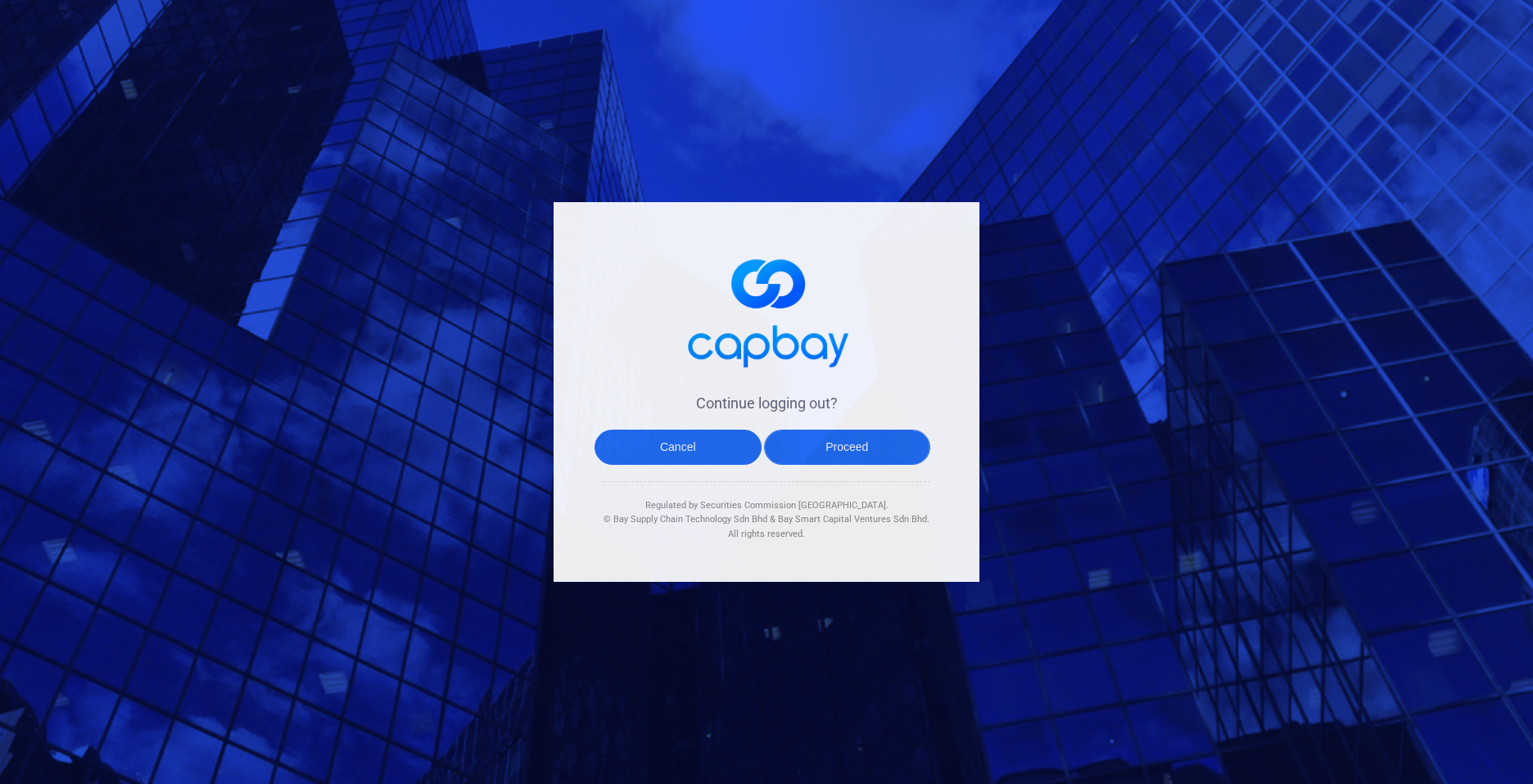
click at [812, 447] on button "Proceed" at bounding box center [848, 447] width 167 height 35
